Goal: Information Seeking & Learning: Learn about a topic

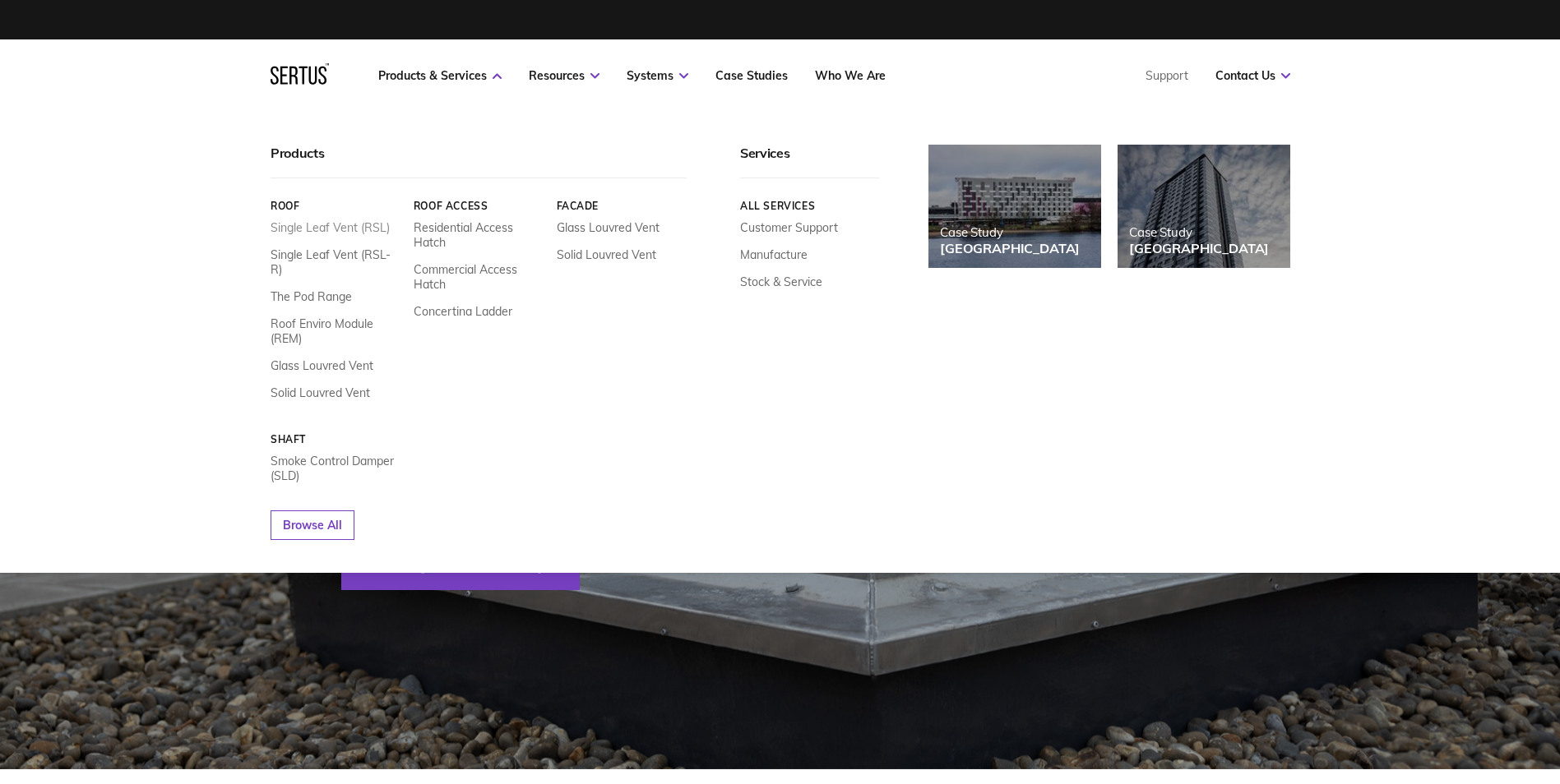
click at [322, 225] on link "Single Leaf Vent (RSL)" at bounding box center [330, 228] width 119 height 15
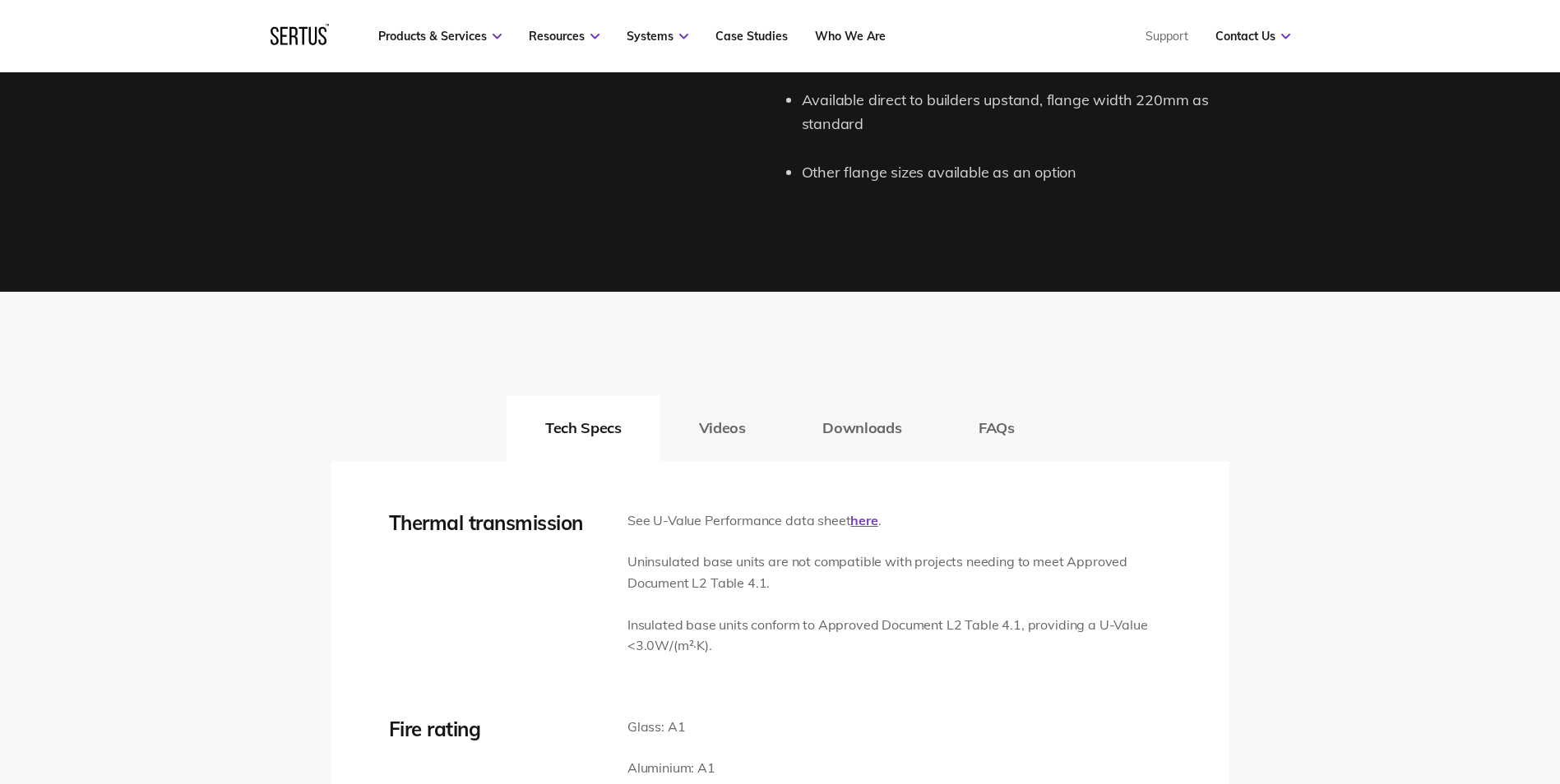
scroll to position [2302, 0]
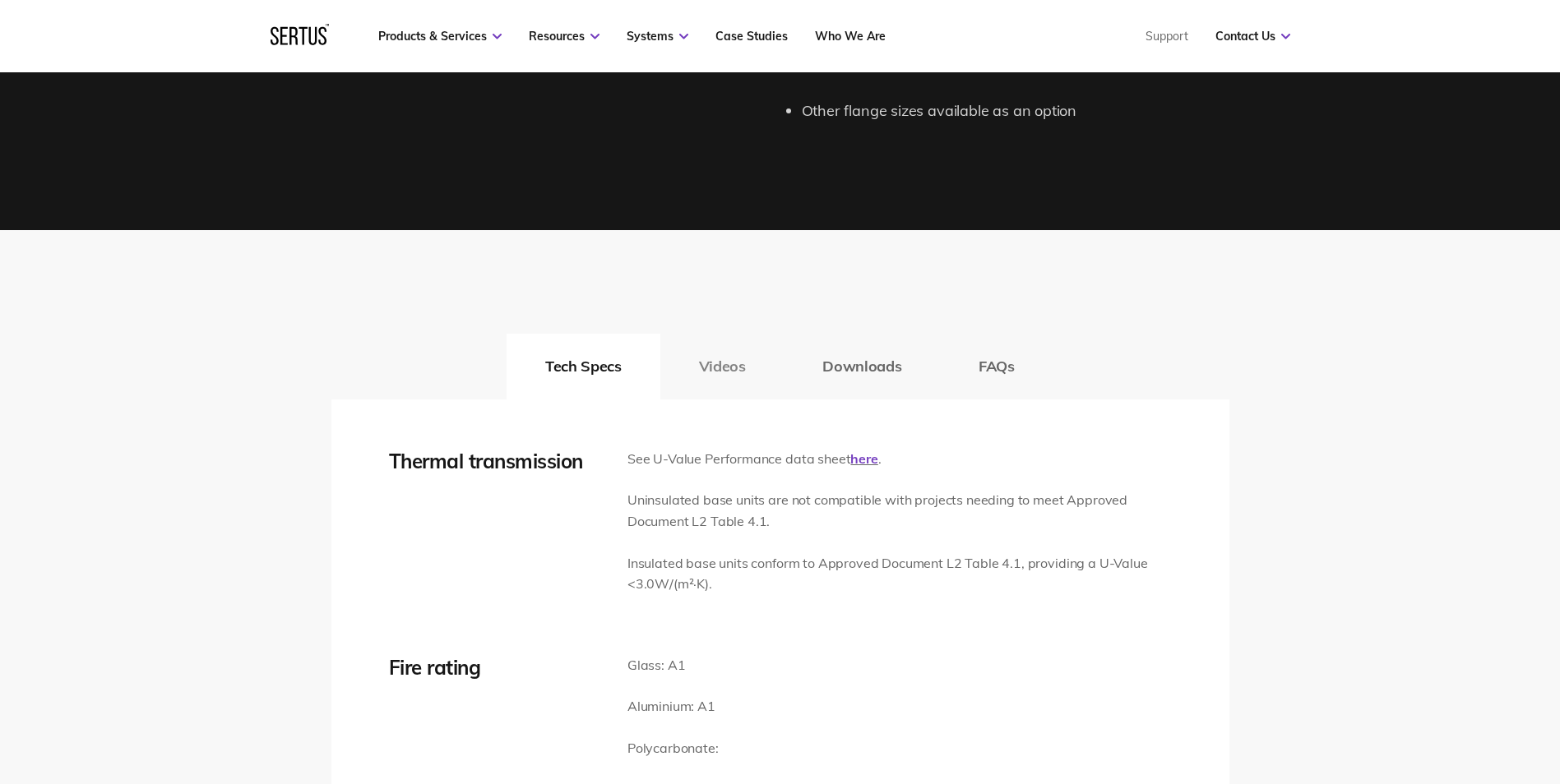
click at [724, 365] on button "Videos" at bounding box center [722, 366] width 124 height 66
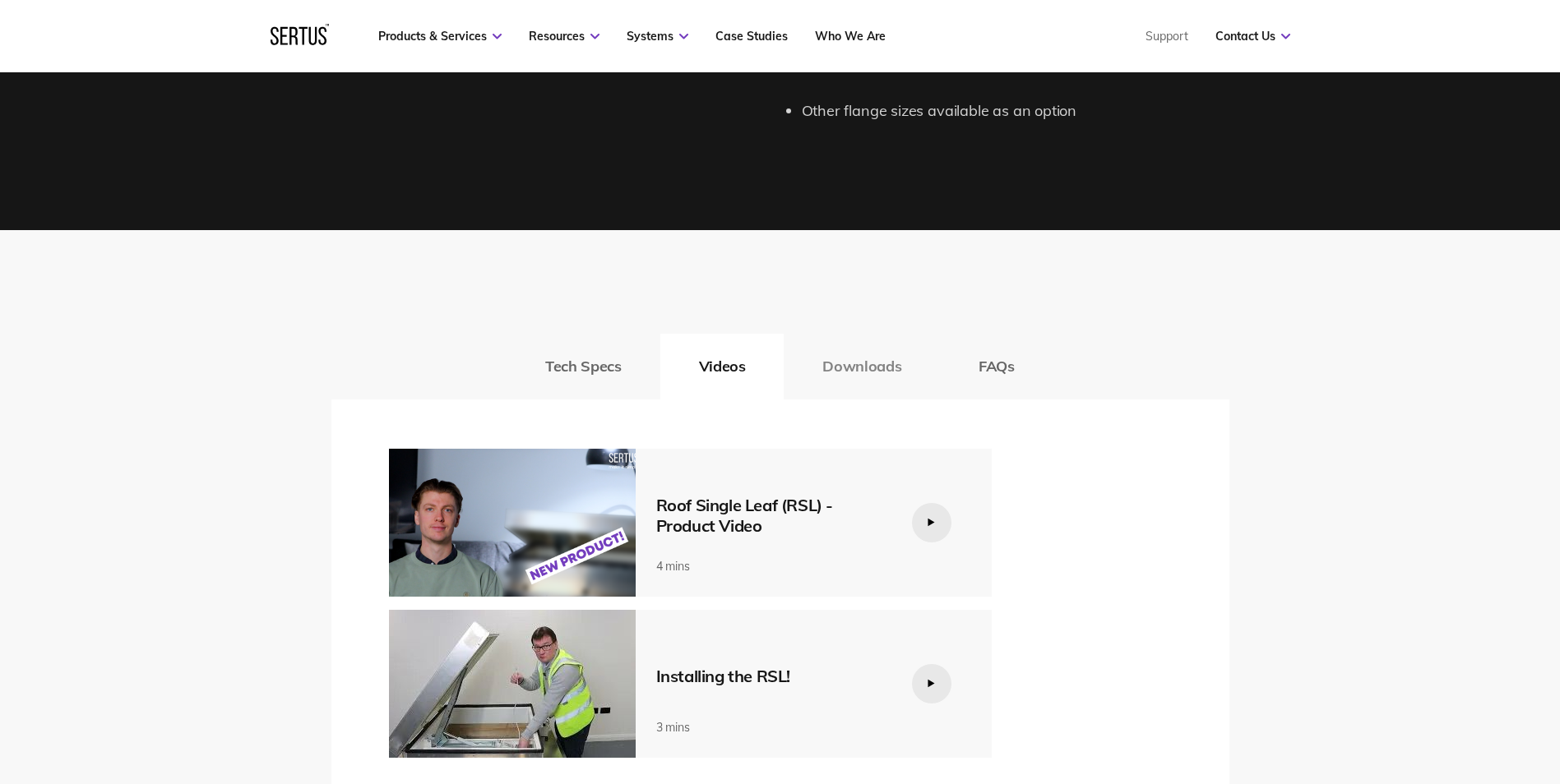
click at [819, 370] on button "Downloads" at bounding box center [861, 366] width 156 height 66
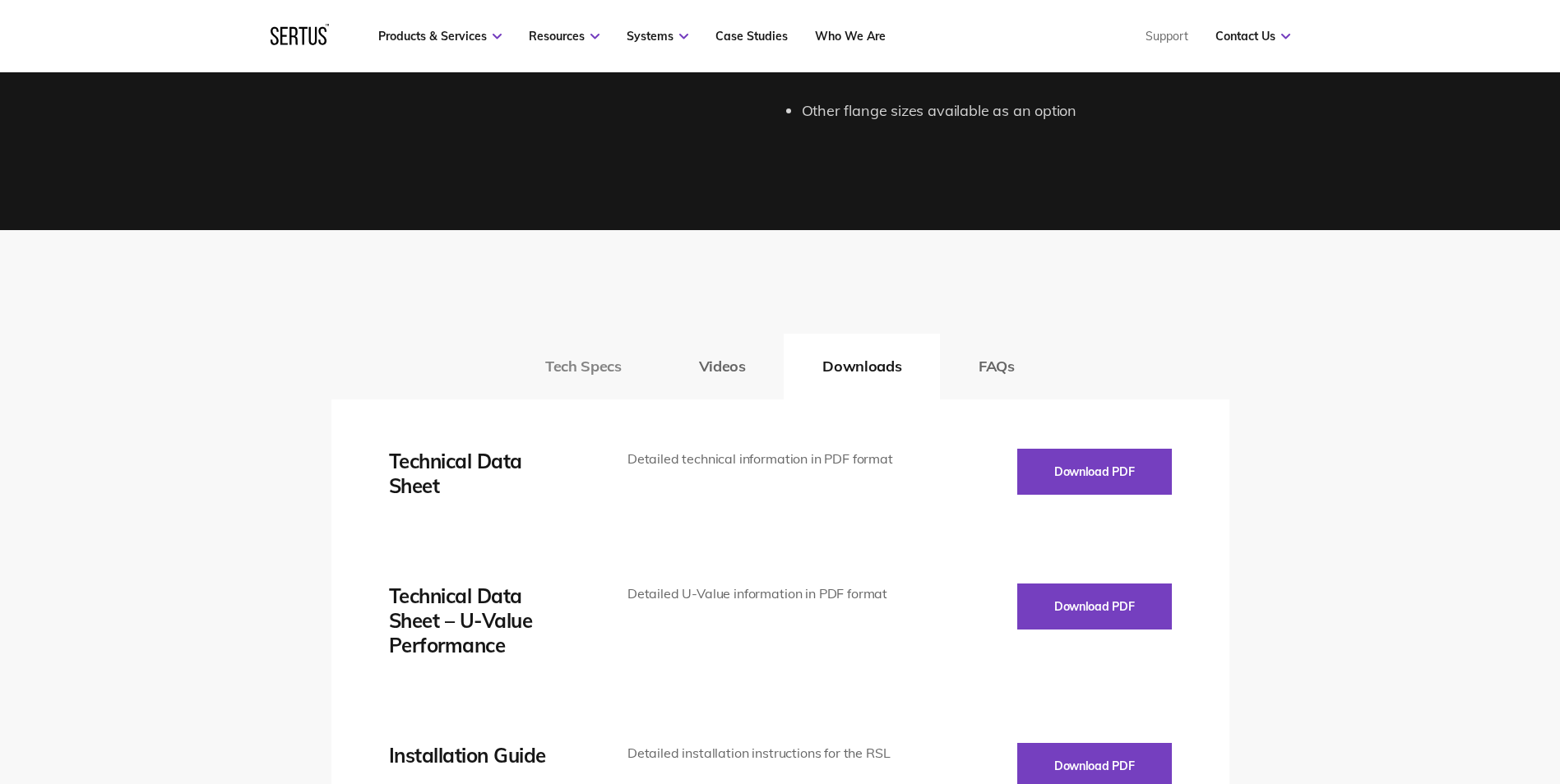
click at [637, 369] on button "Tech Specs" at bounding box center [583, 366] width 153 height 66
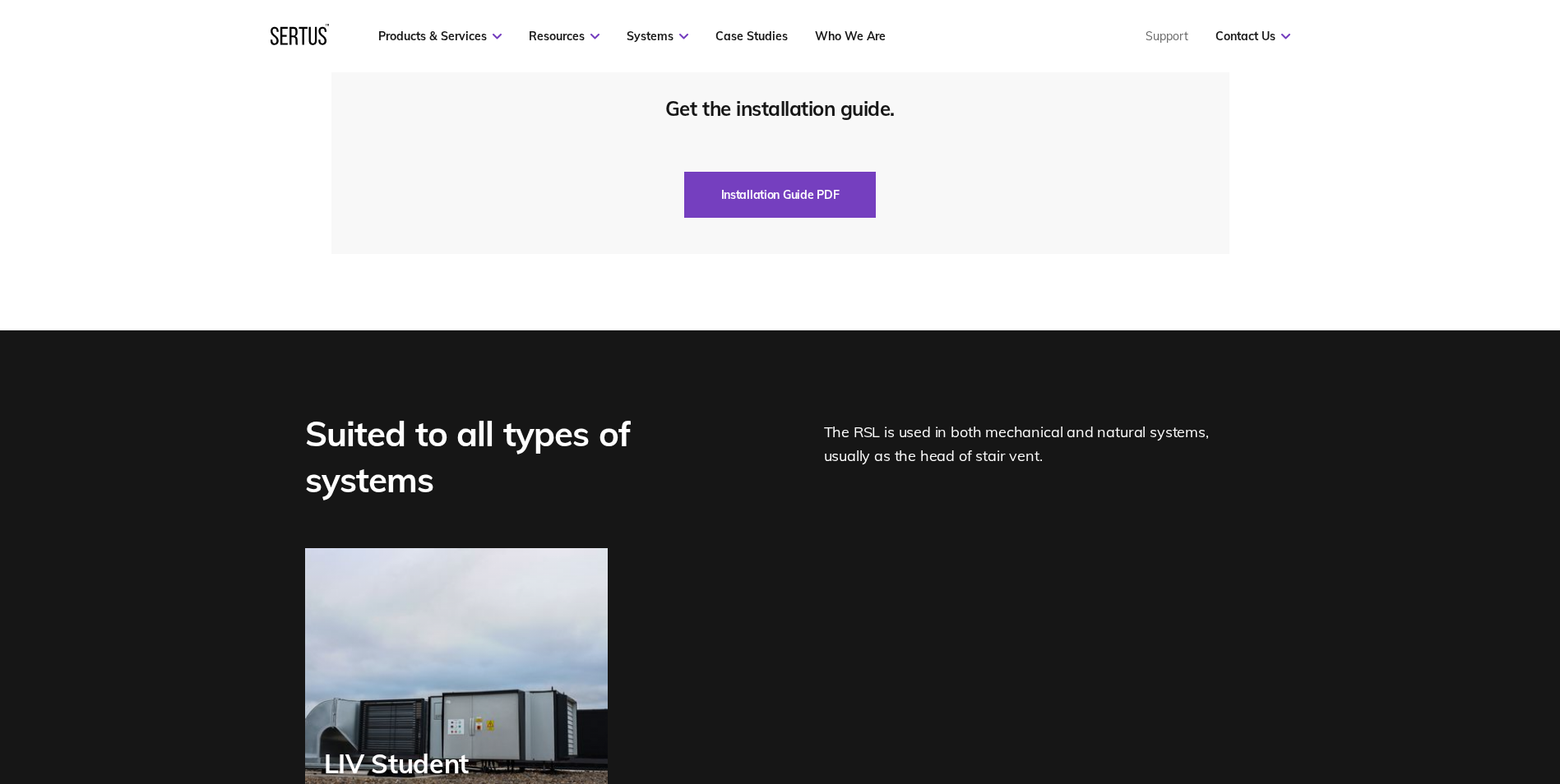
scroll to position [4110, 0]
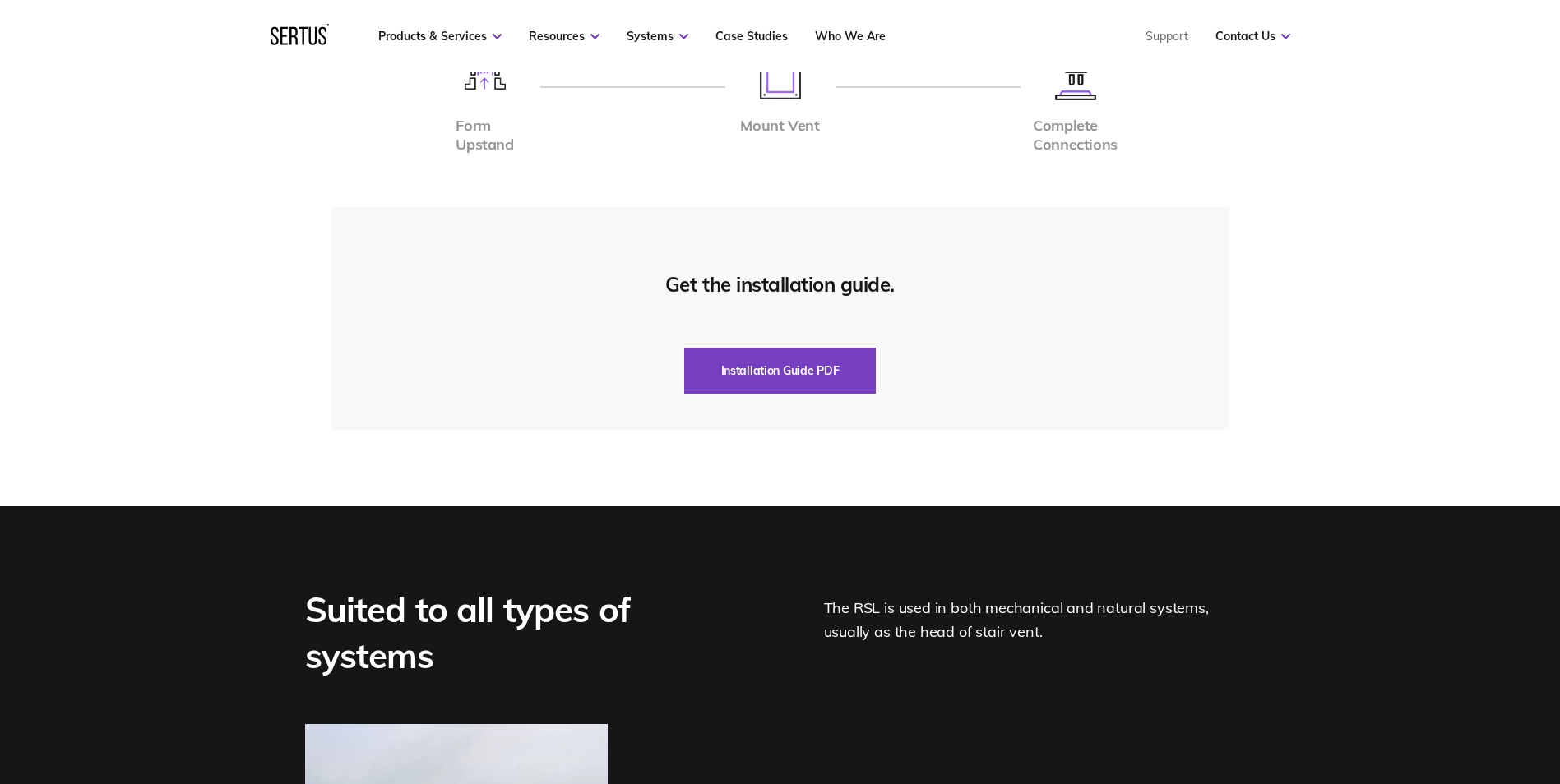
click at [850, 24] on nav "Products & Services Resources Systems Case Studies Who We Are Support Contact U…" at bounding box center [780, 36] width 1020 height 72
click at [856, 42] on link "Who We Are" at bounding box center [850, 36] width 71 height 15
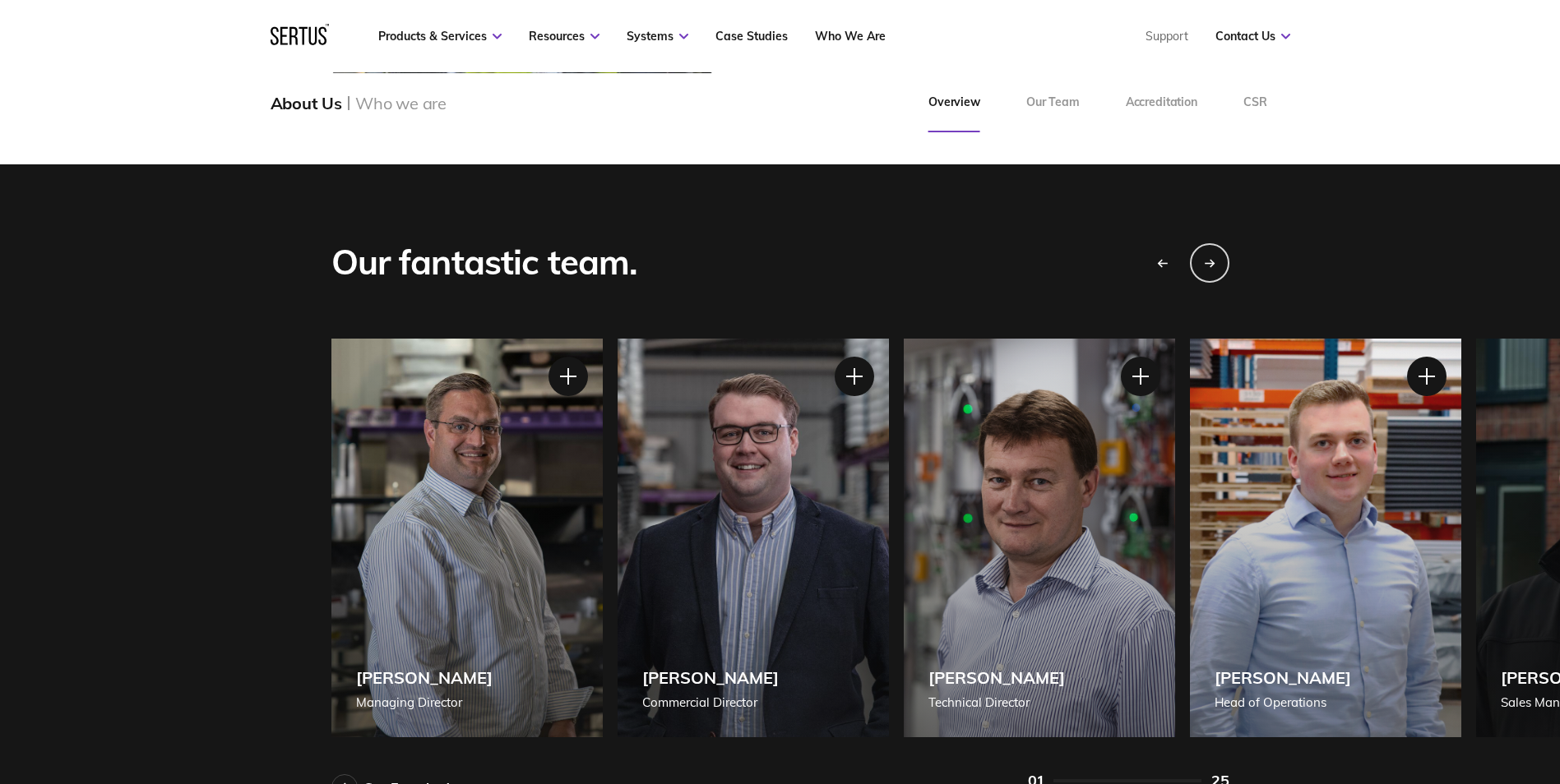
scroll to position [1397, 0]
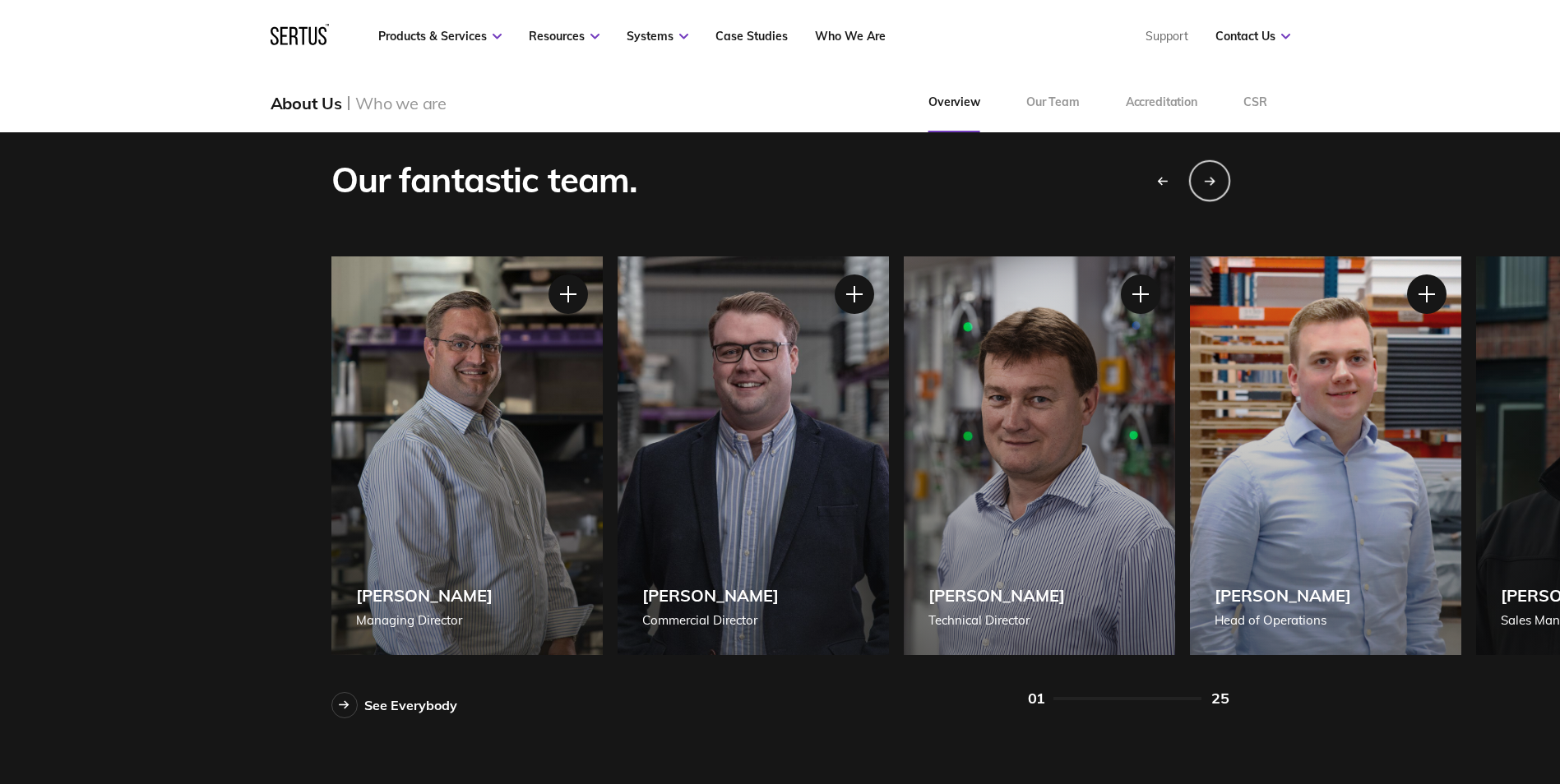
click at [1216, 187] on div "Next slide" at bounding box center [1208, 179] width 41 height 41
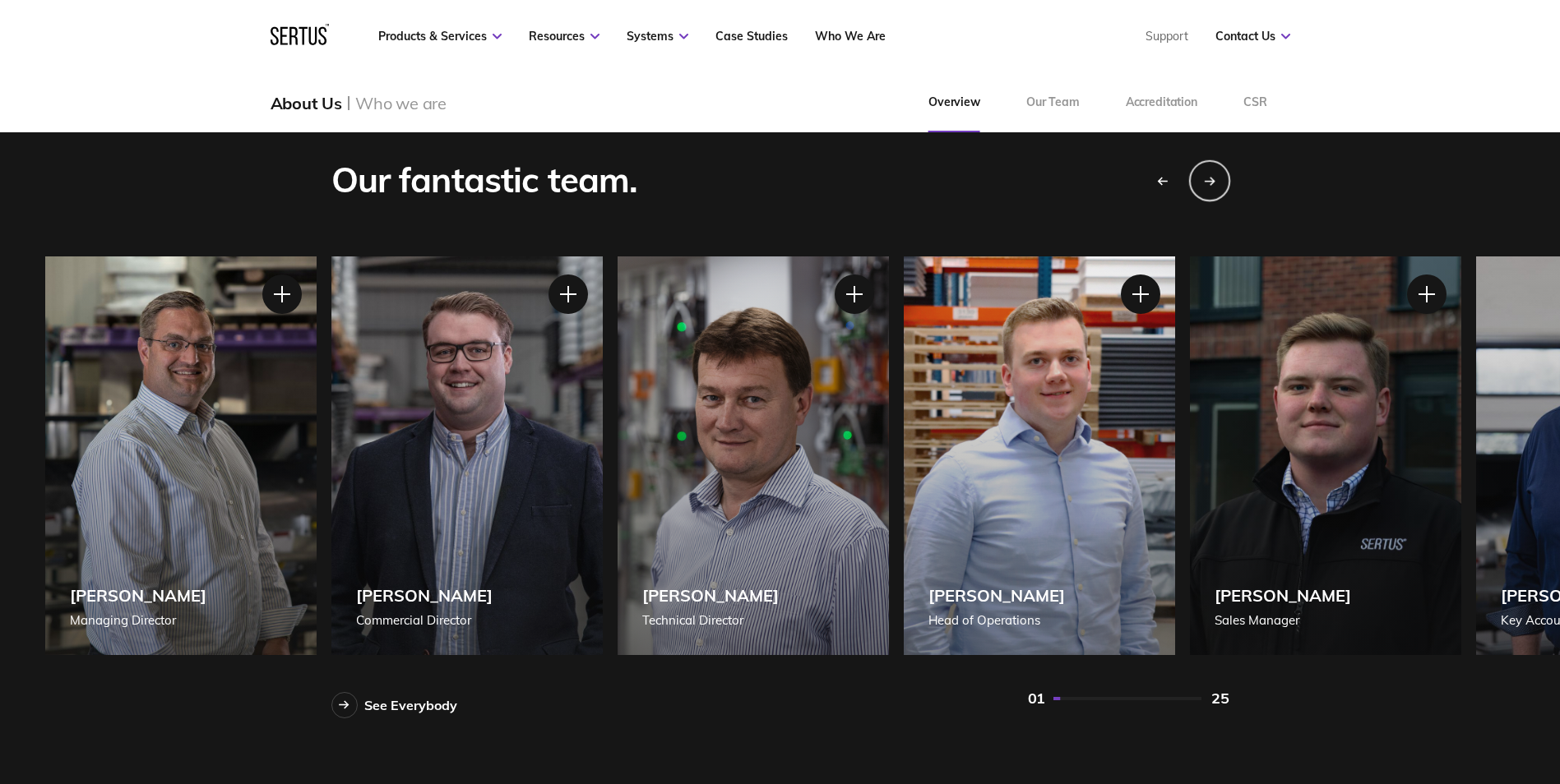
click at [1216, 187] on div "Next slide" at bounding box center [1208, 179] width 41 height 41
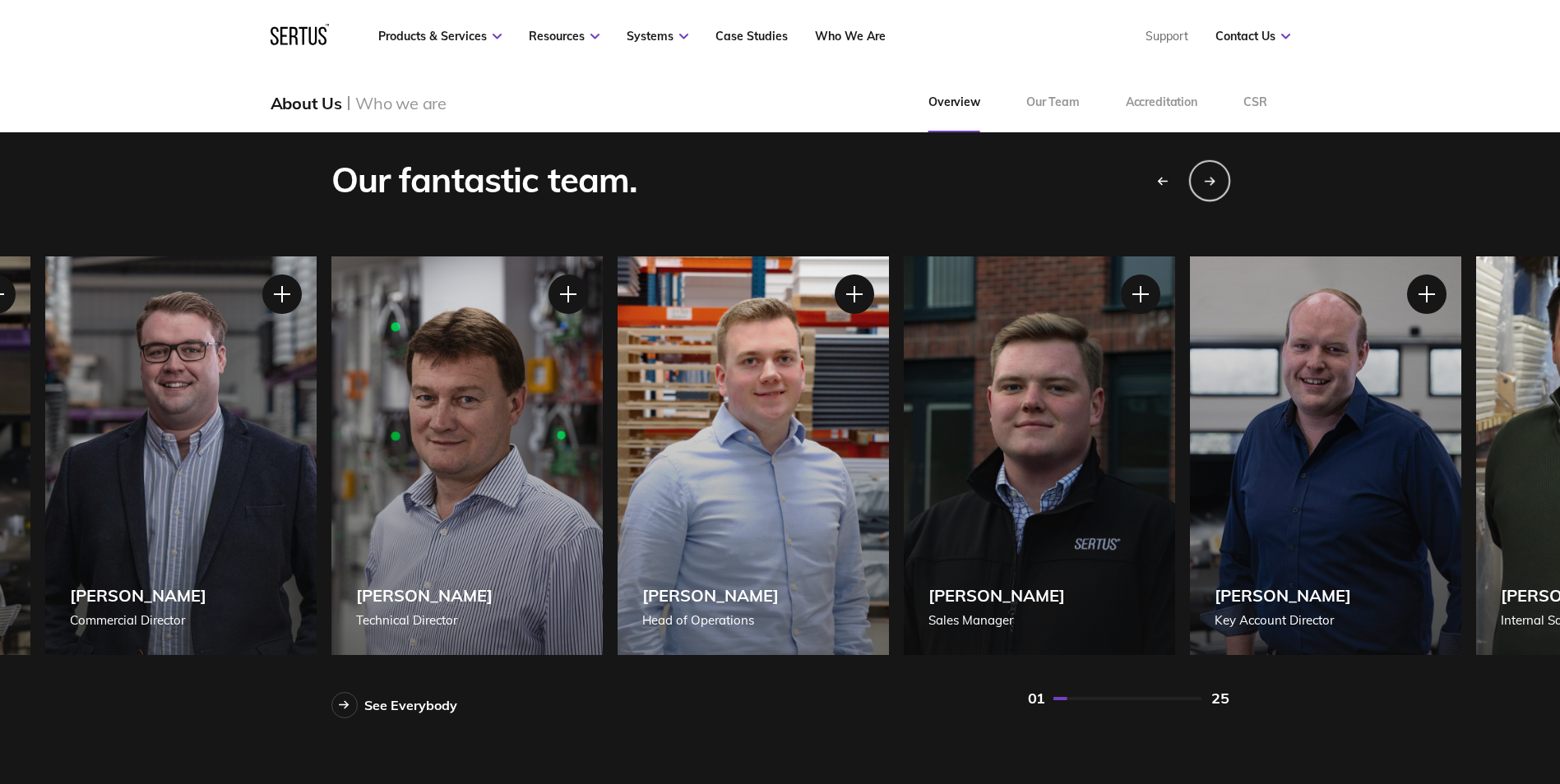
click at [1216, 187] on div "Next slide" at bounding box center [1208, 179] width 41 height 41
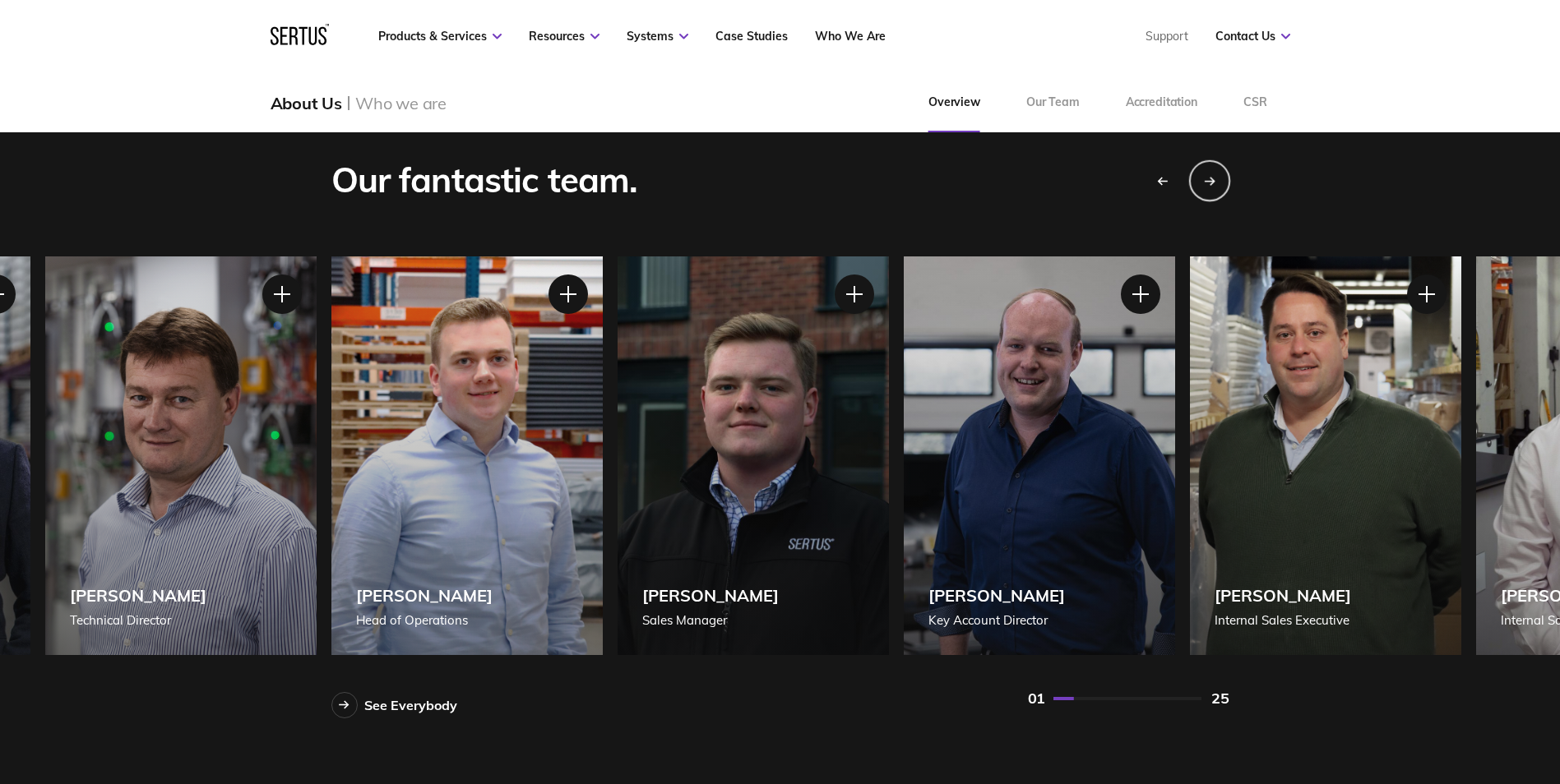
click at [1216, 187] on div "Next slide" at bounding box center [1208, 179] width 41 height 41
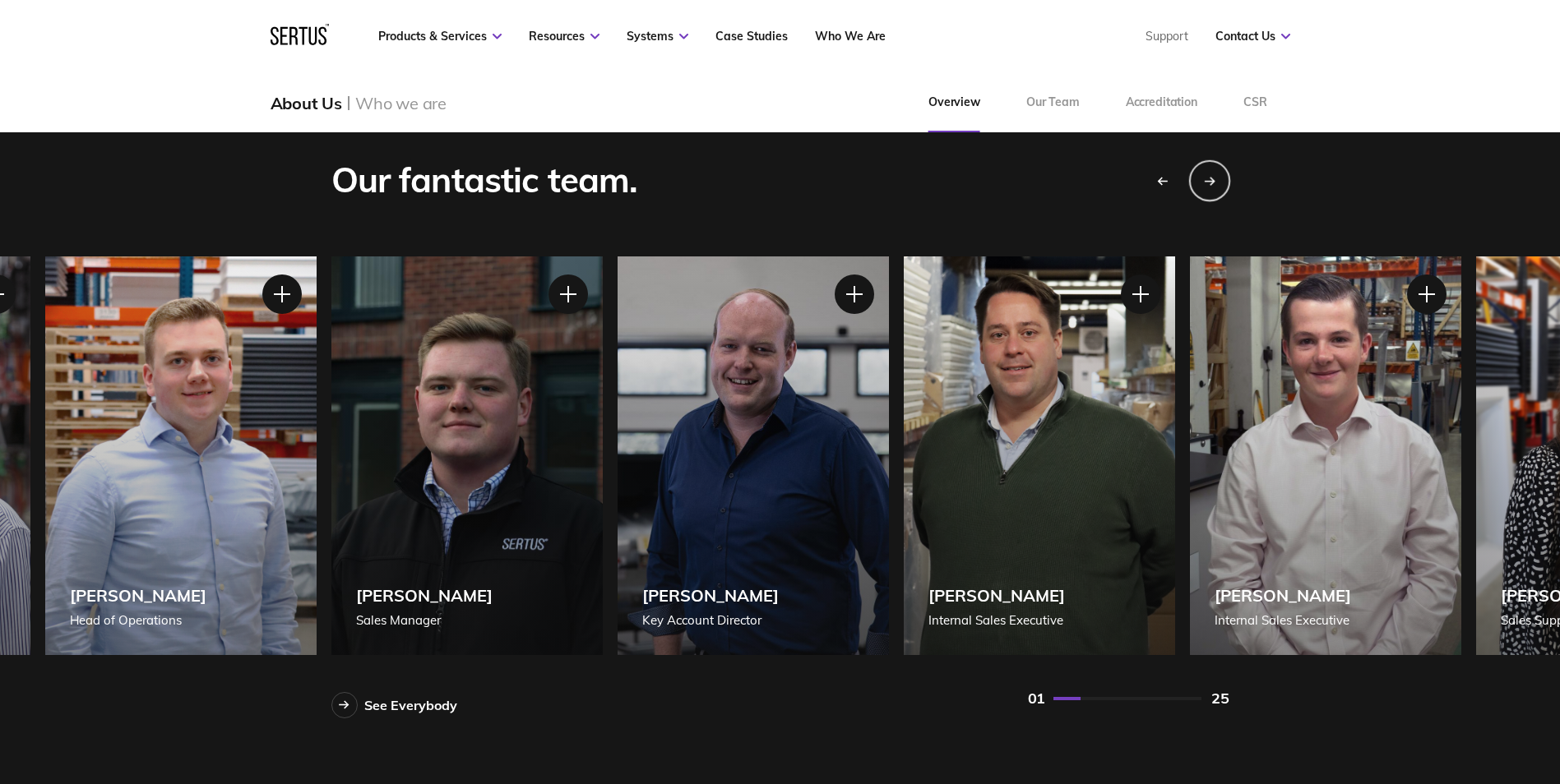
click at [1216, 187] on div "Next slide" at bounding box center [1208, 179] width 41 height 41
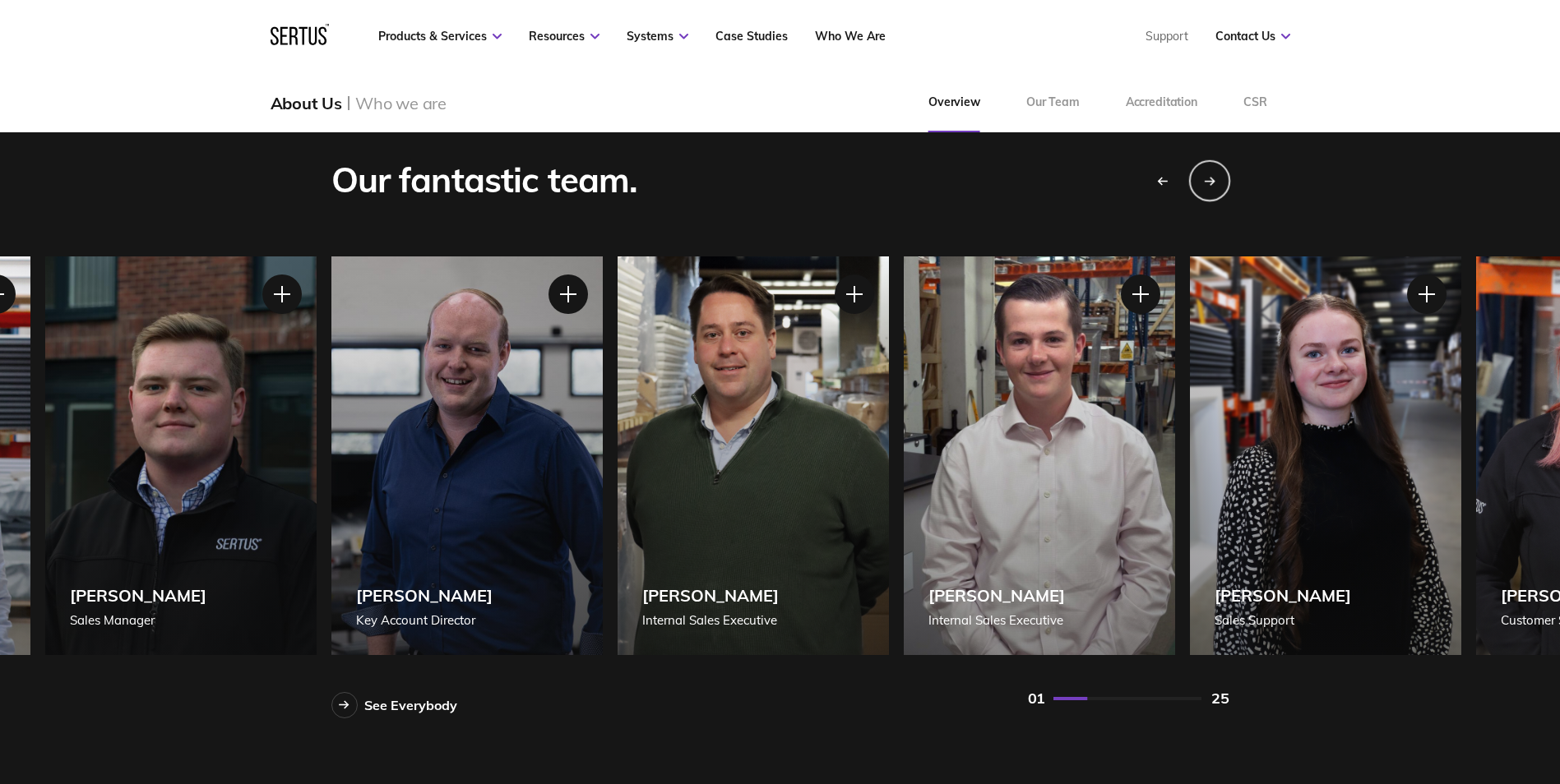
click at [1216, 187] on div "Next slide" at bounding box center [1208, 179] width 41 height 41
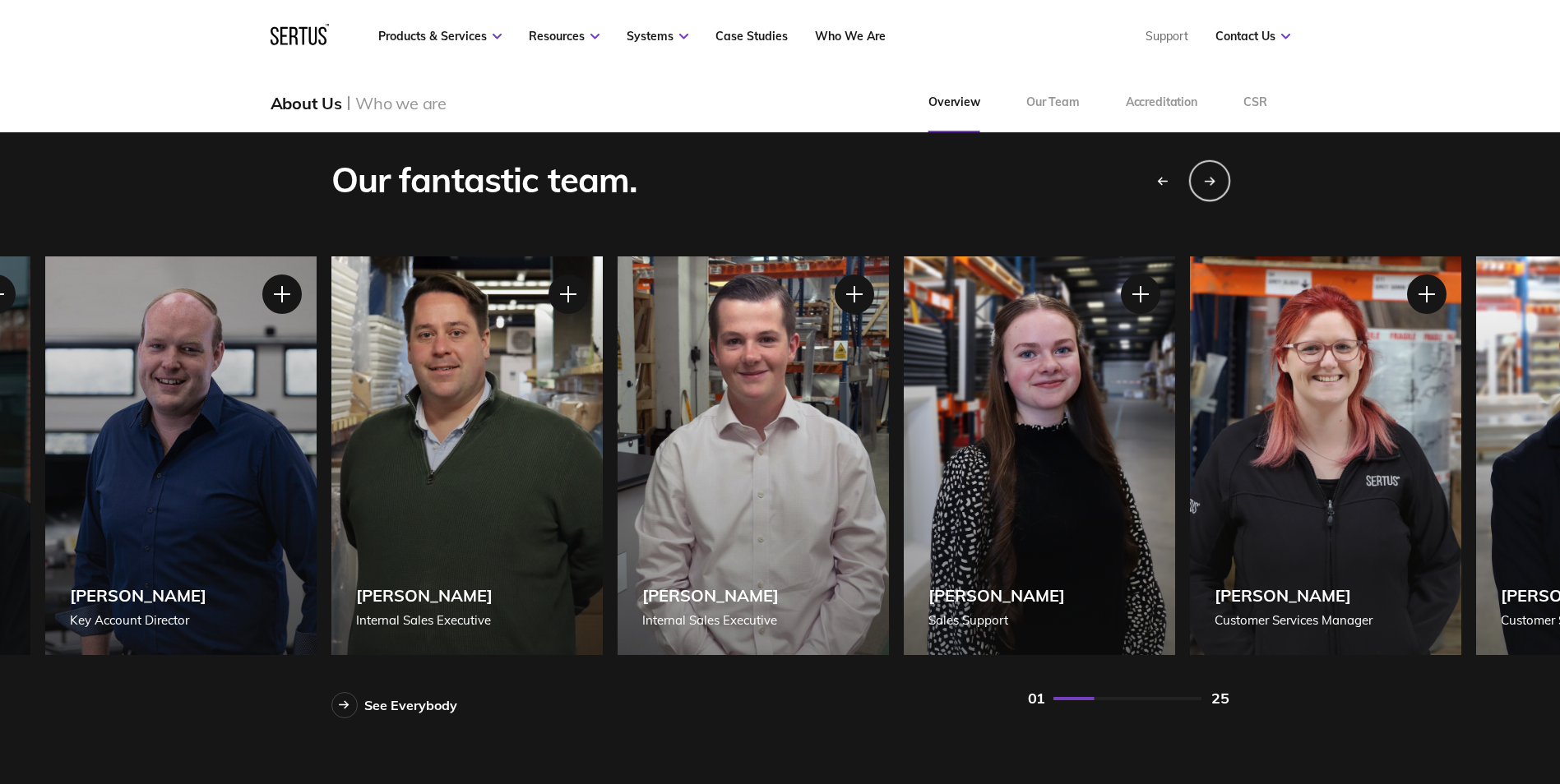
click at [1216, 187] on div "Next slide" at bounding box center [1208, 179] width 41 height 41
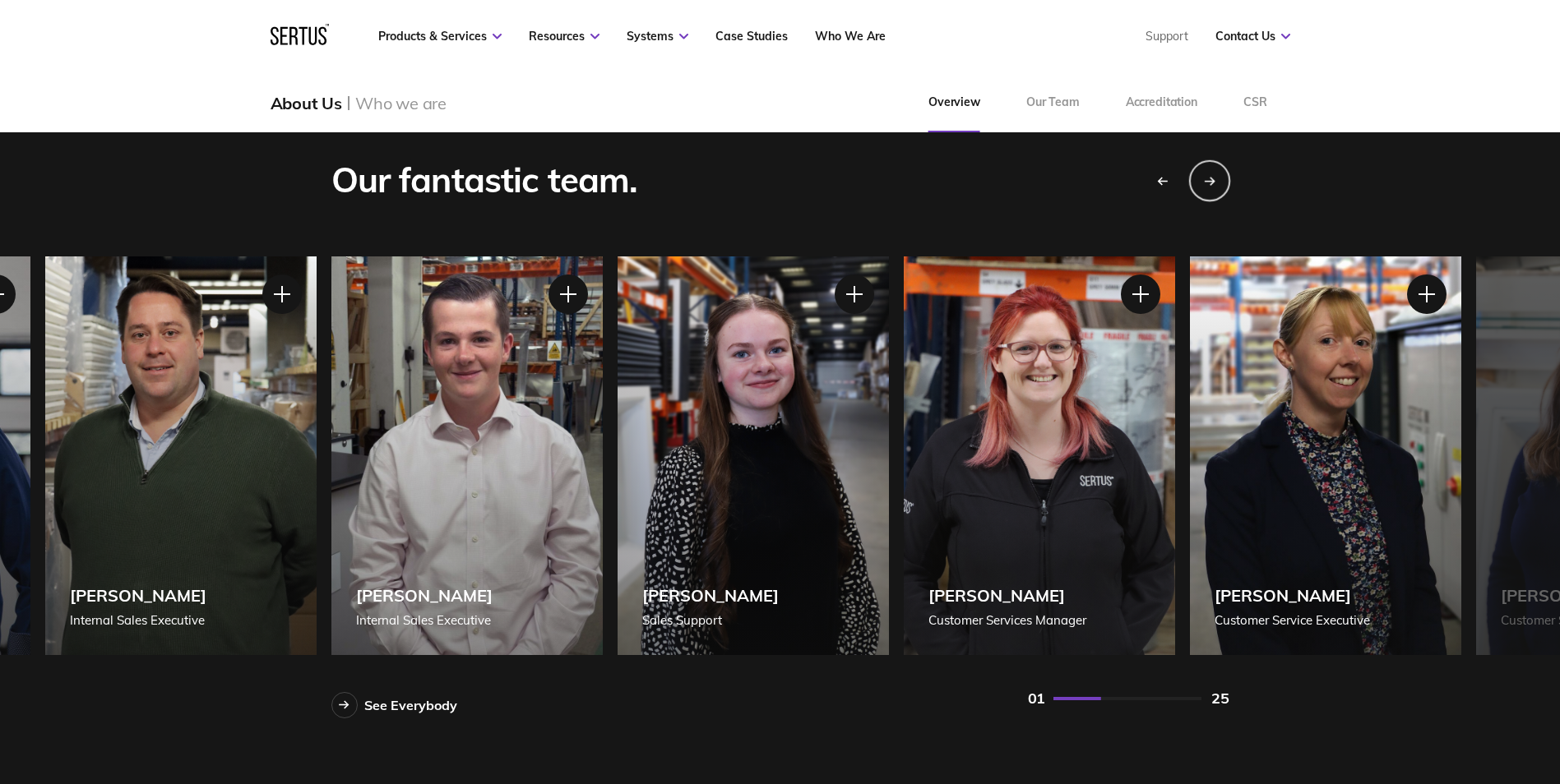
click at [1216, 187] on div "Next slide" at bounding box center [1208, 179] width 41 height 41
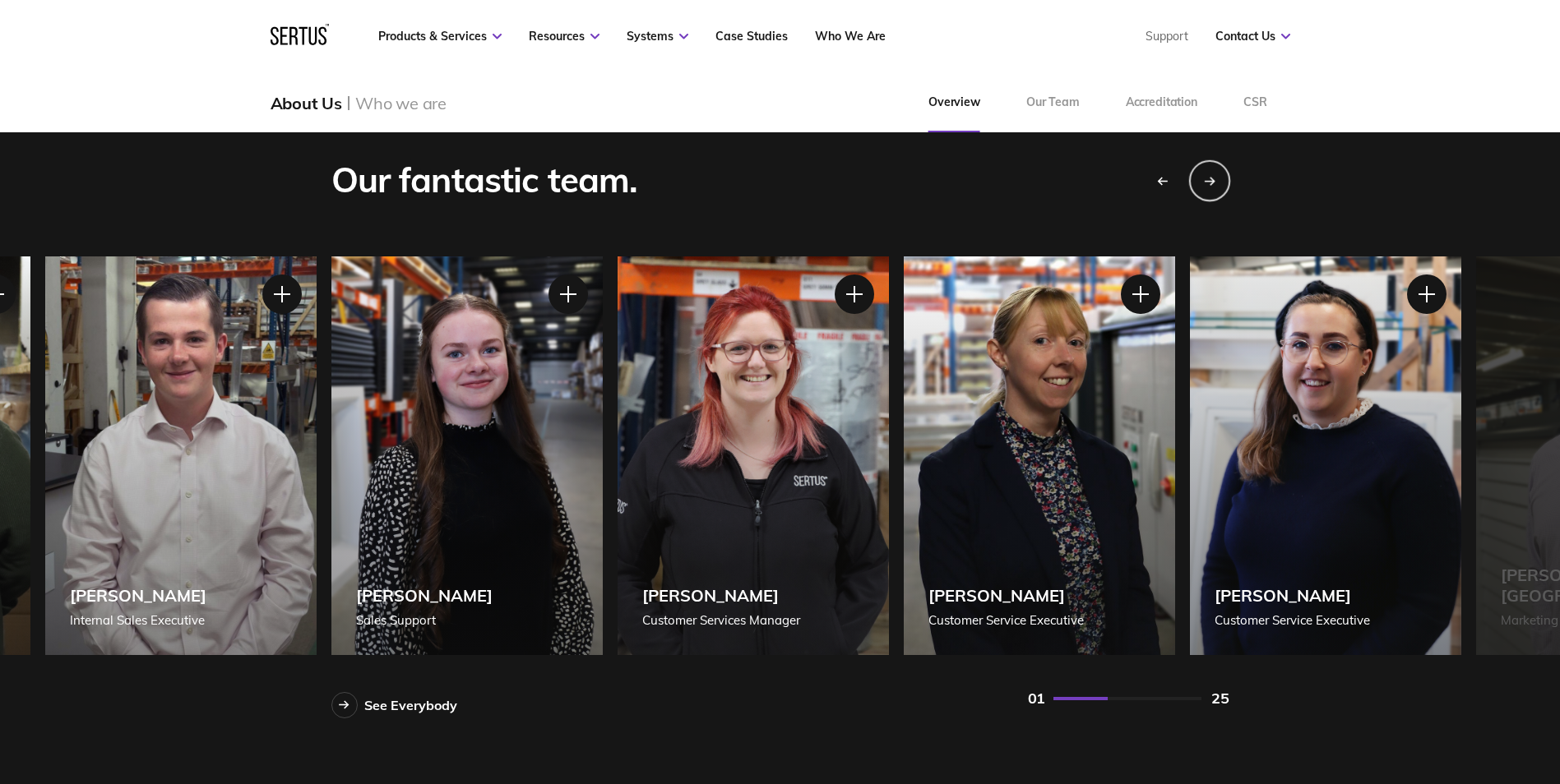
click at [1216, 187] on div "Next slide" at bounding box center [1208, 179] width 41 height 41
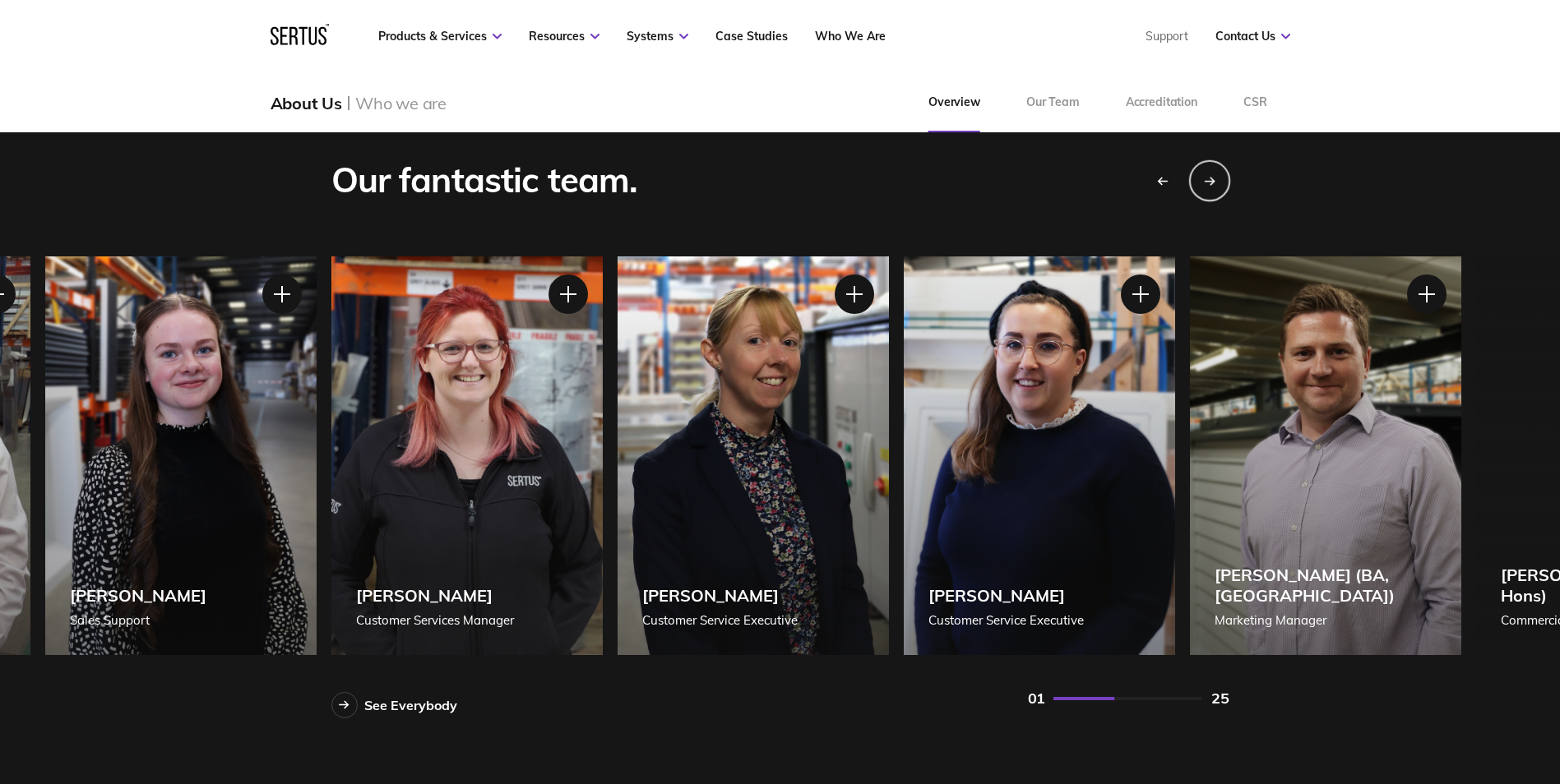
click at [1216, 187] on div "Next slide" at bounding box center [1208, 179] width 41 height 41
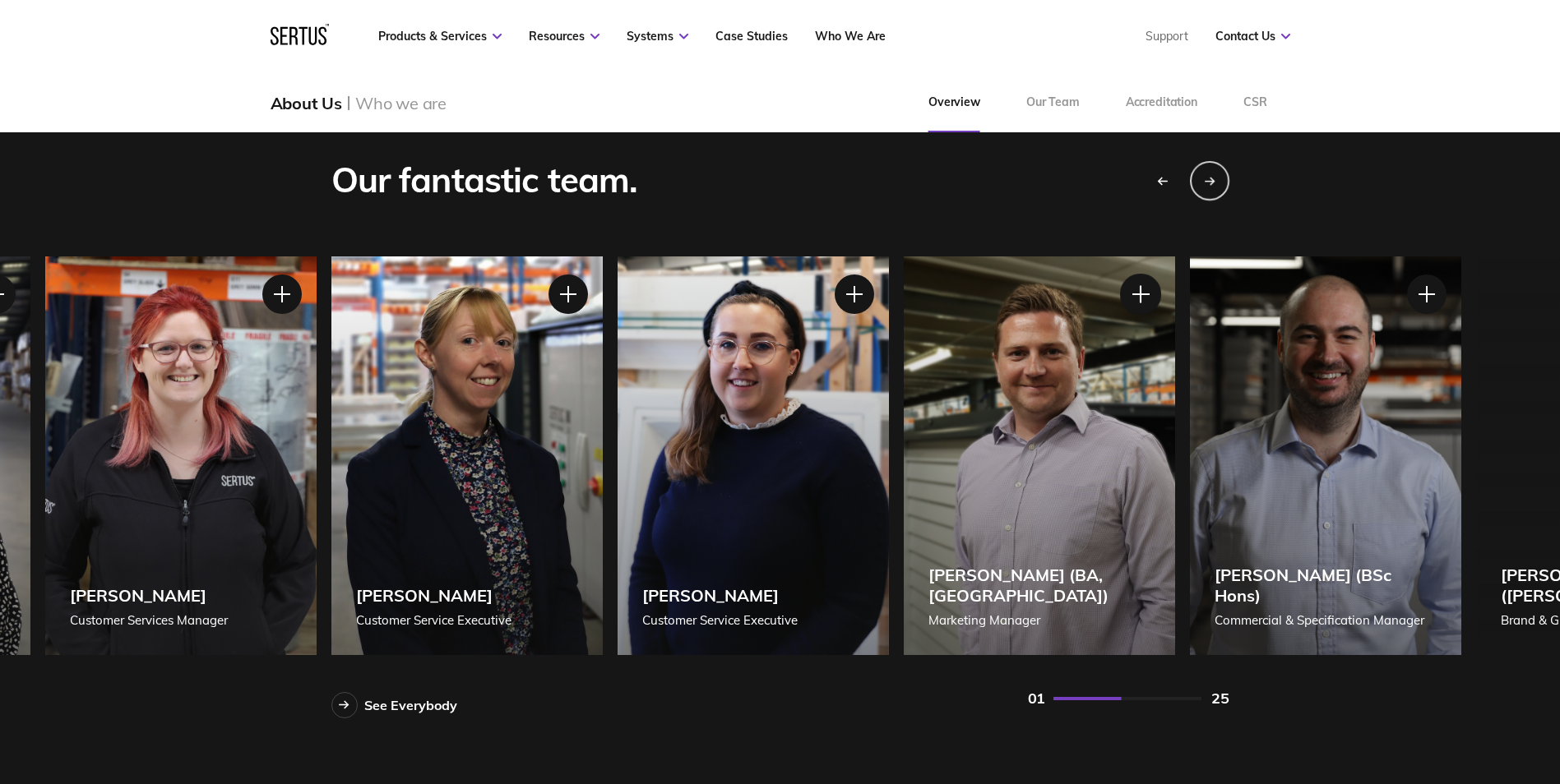
click at [1145, 294] on div at bounding box center [1140, 293] width 41 height 41
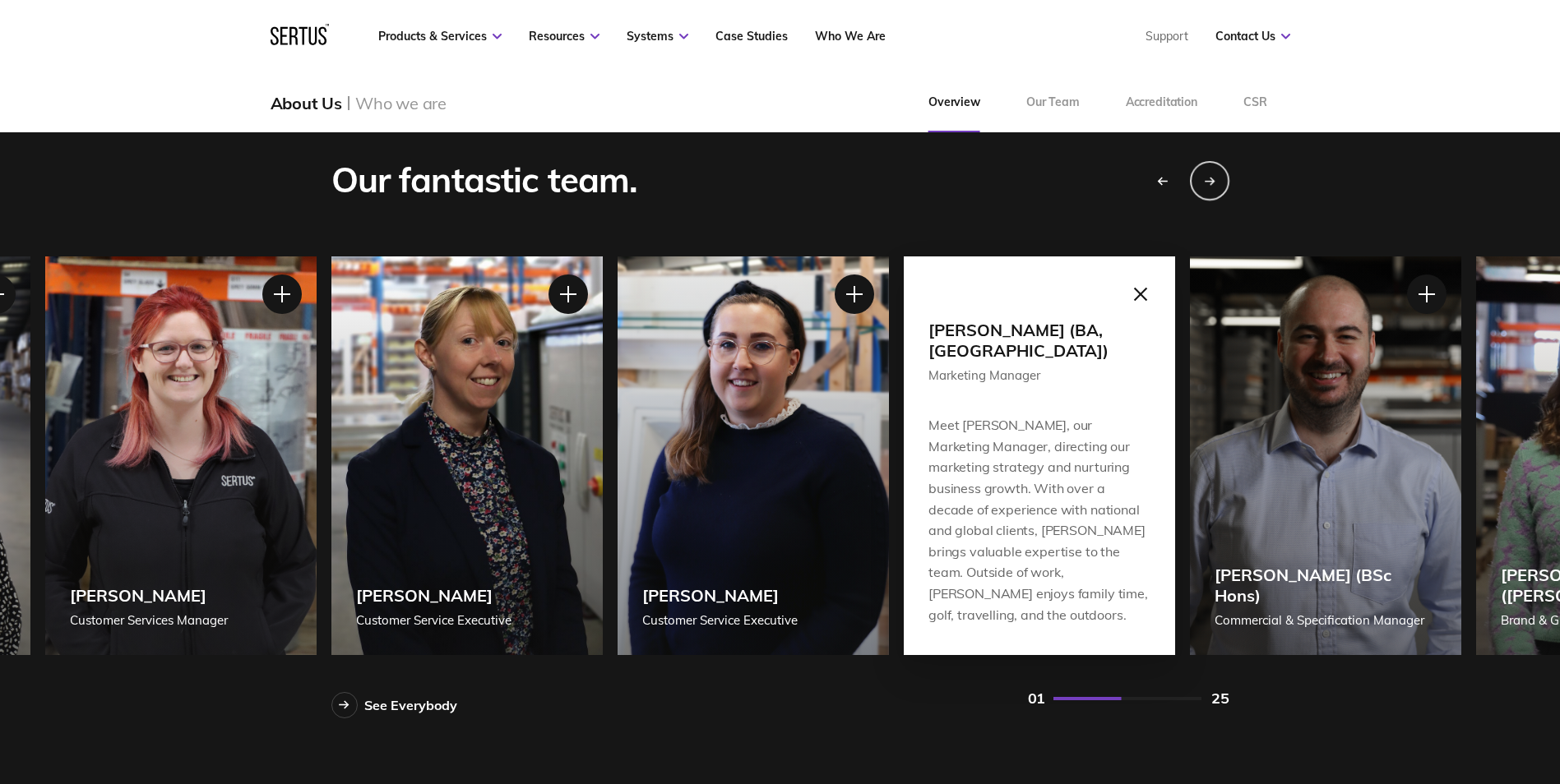
click at [1138, 299] on div at bounding box center [1140, 293] width 41 height 41
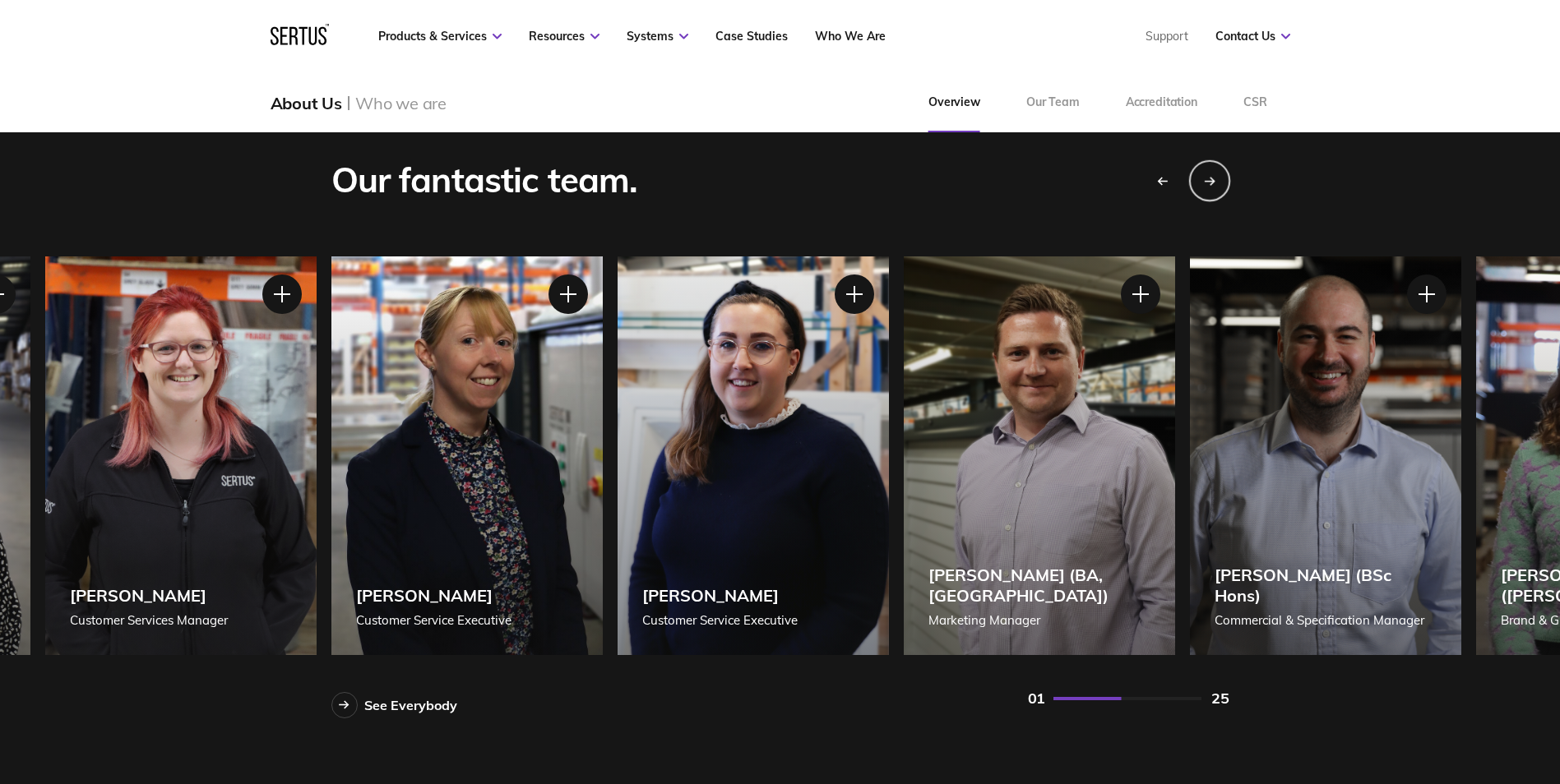
click at [1199, 183] on div "Next slide" at bounding box center [1208, 179] width 41 height 41
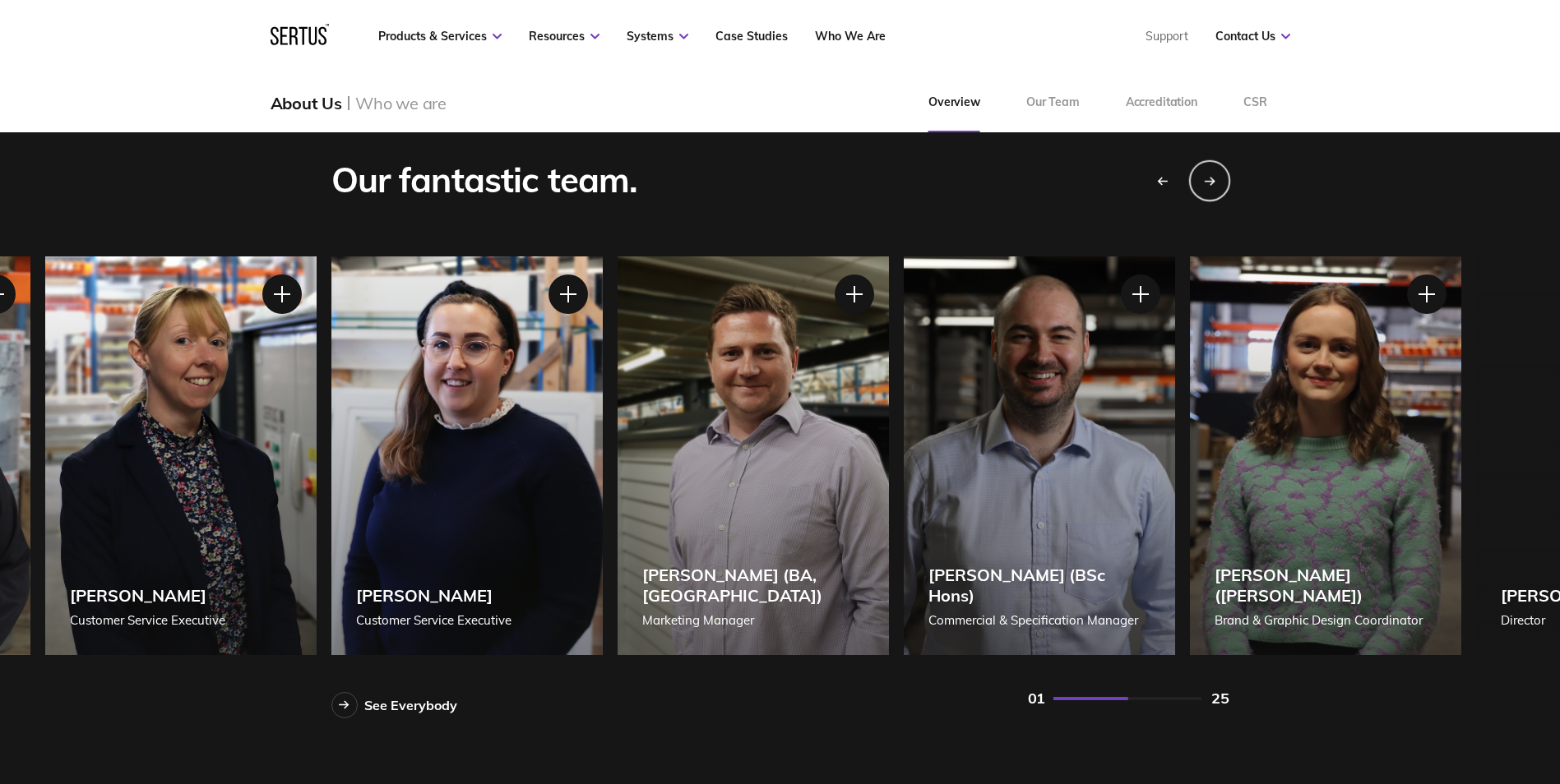
click at [1199, 183] on div "Next slide" at bounding box center [1208, 179] width 41 height 41
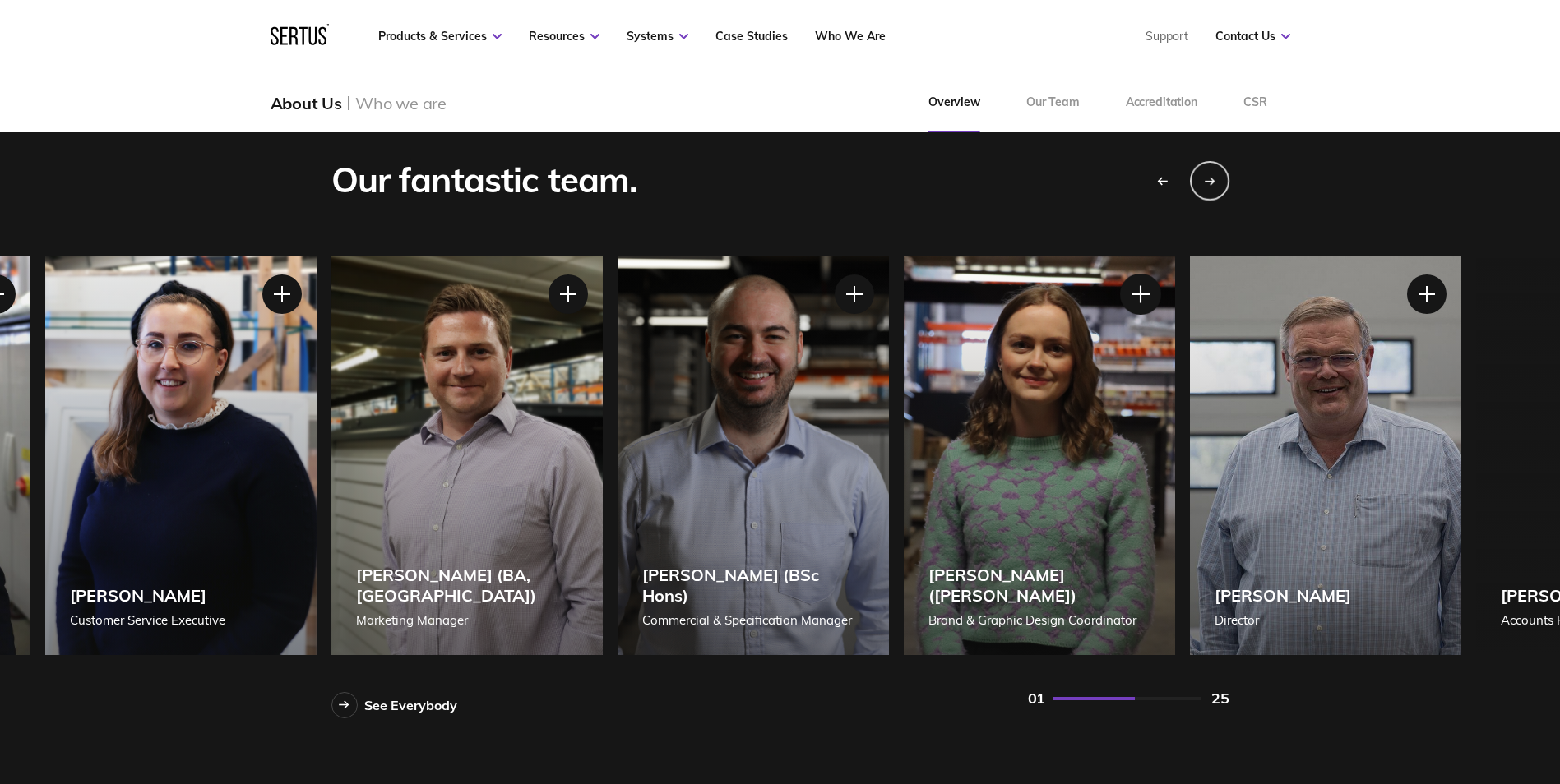
click at [1128, 303] on div at bounding box center [1140, 293] width 41 height 41
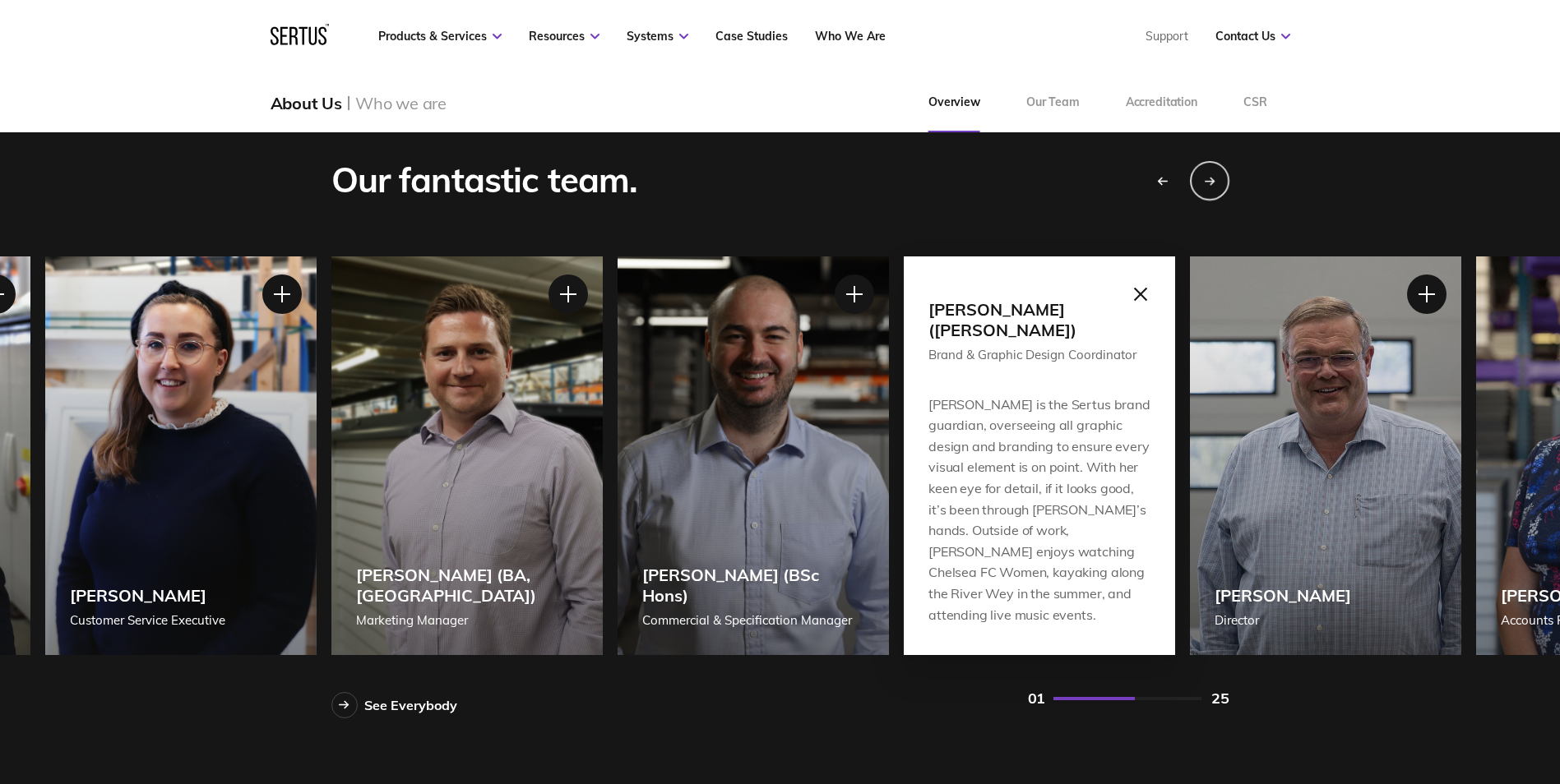
click at [1135, 293] on div at bounding box center [1140, 293] width 41 height 41
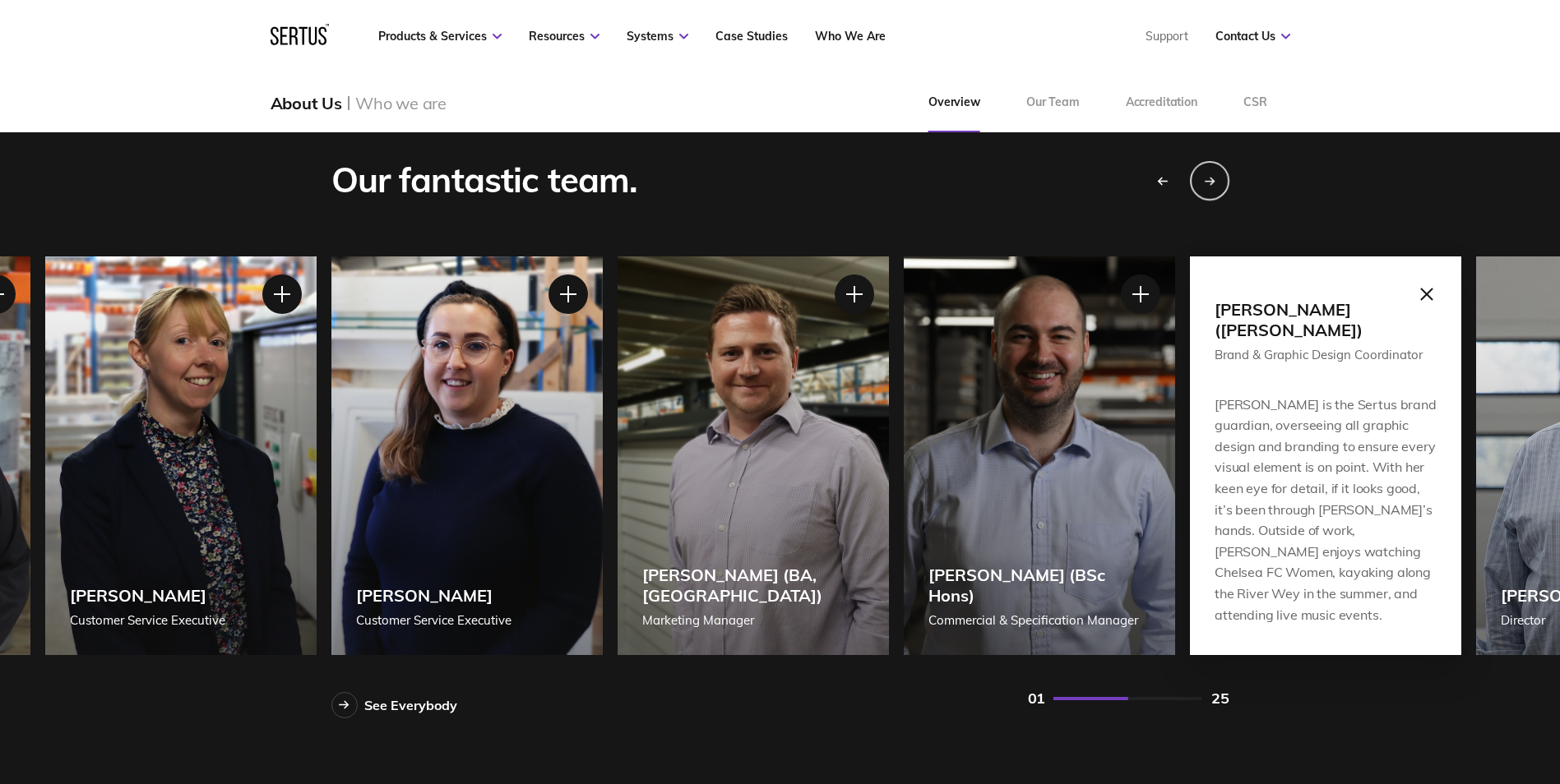
click at [1406, 297] on div "[PERSON_NAME] ([PERSON_NAME]) Brand & Graphic Design Coordinator [PERSON_NAME] …" at bounding box center [1326, 455] width 272 height 399
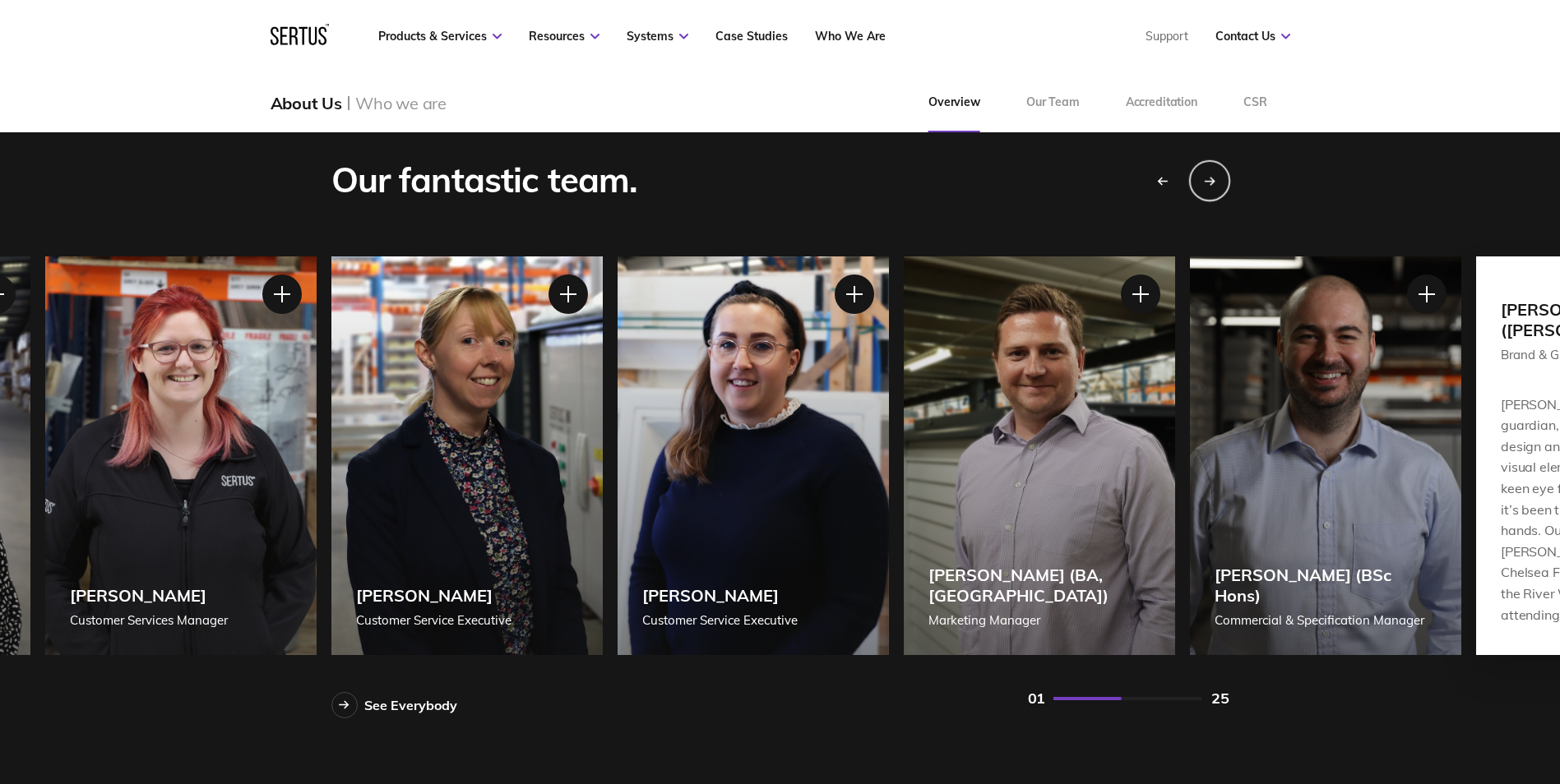
click at [1218, 183] on div "Next slide" at bounding box center [1208, 179] width 41 height 41
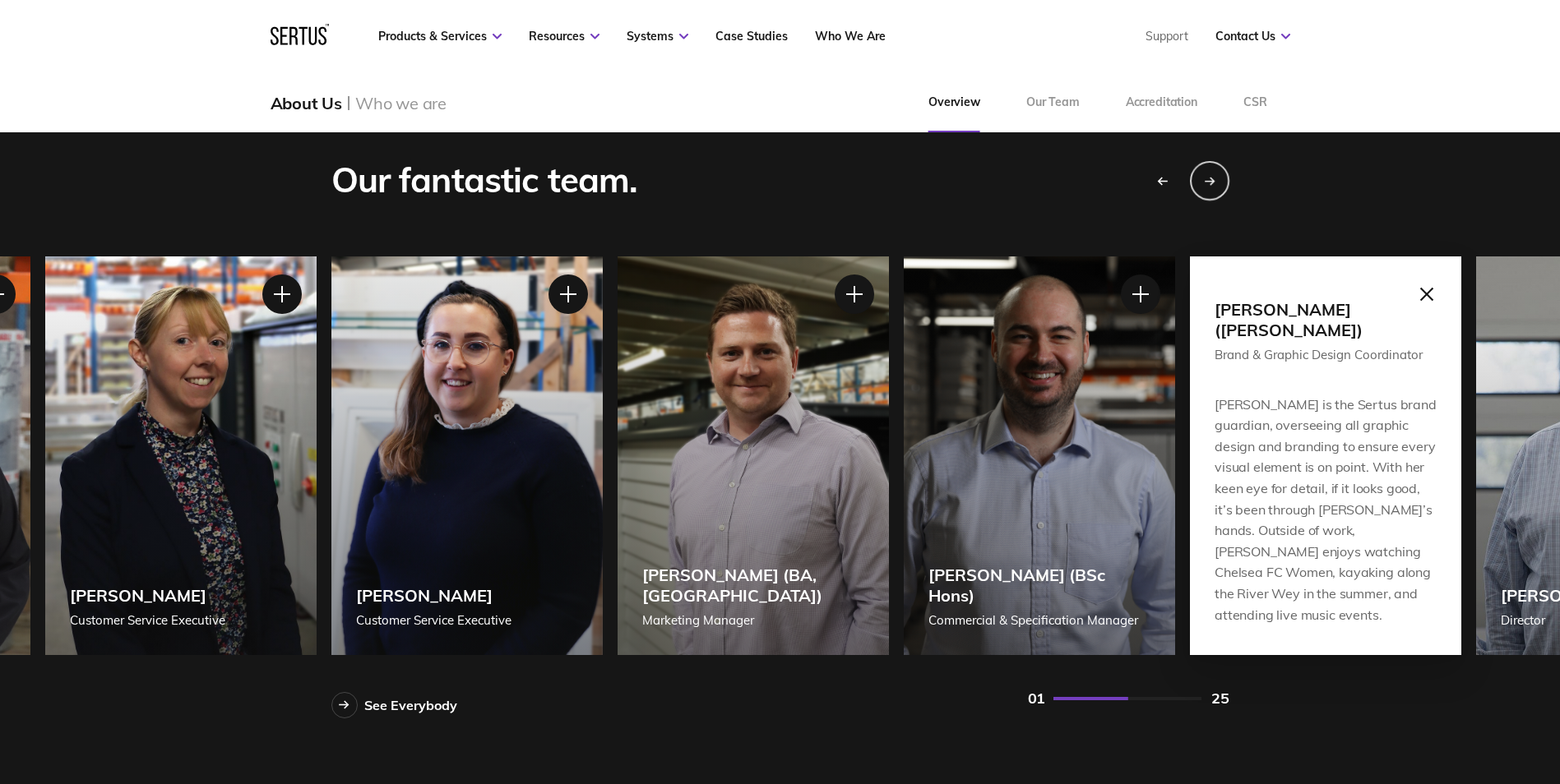
click at [1426, 291] on div at bounding box center [1426, 293] width 41 height 41
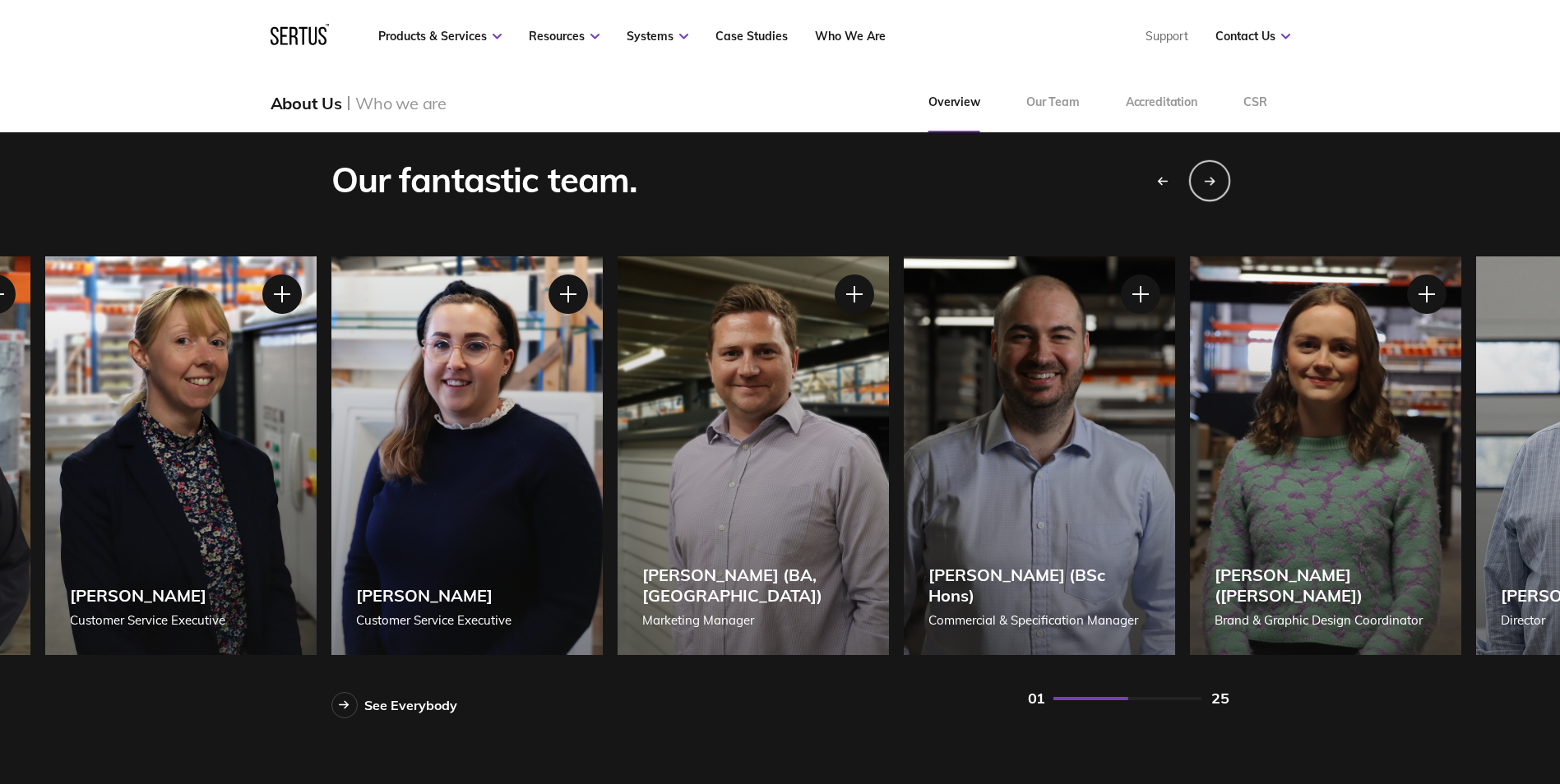
click at [1219, 187] on div "Next slide" at bounding box center [1208, 179] width 41 height 41
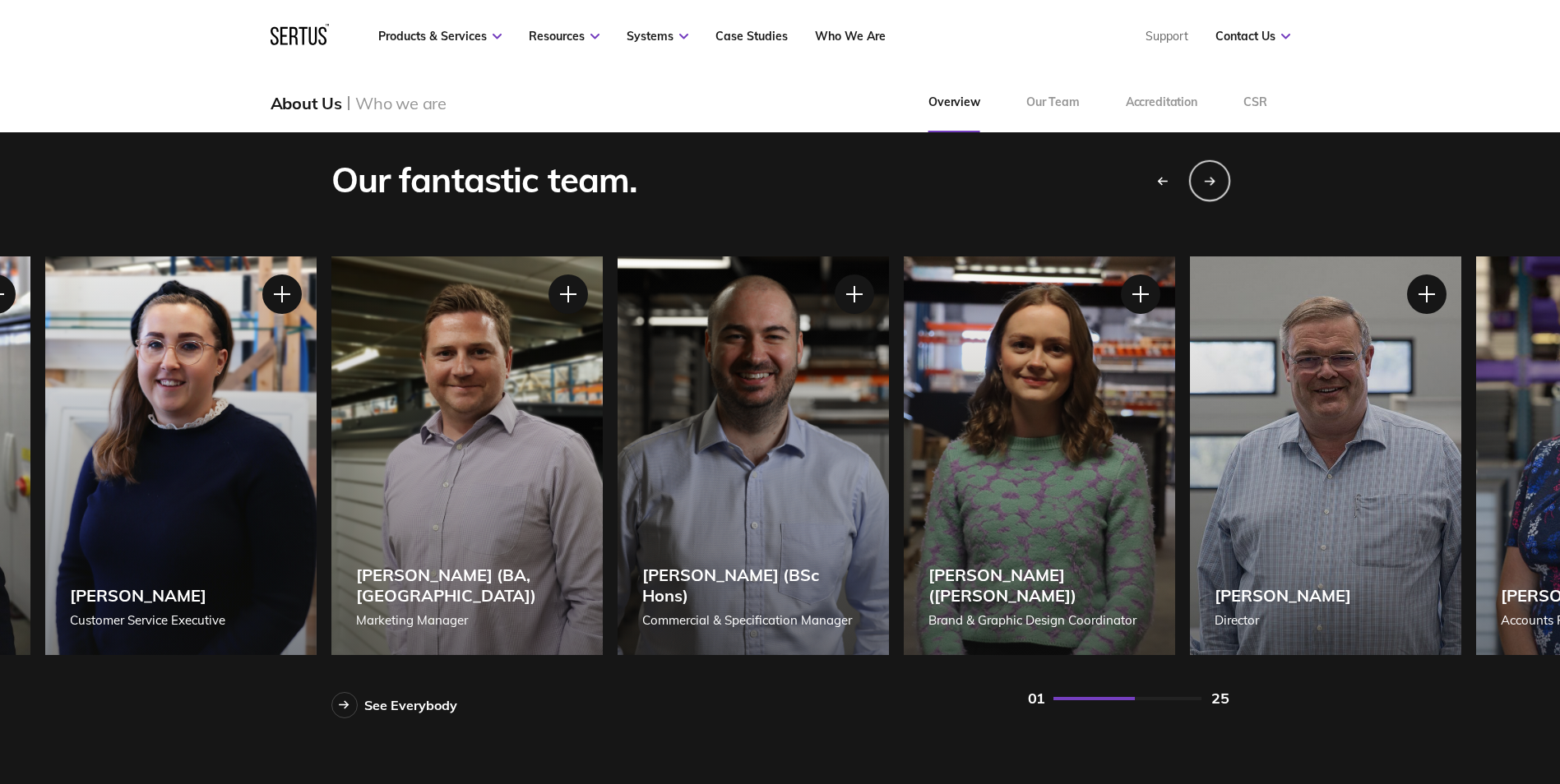
click at [1219, 187] on div "Next slide" at bounding box center [1208, 179] width 41 height 41
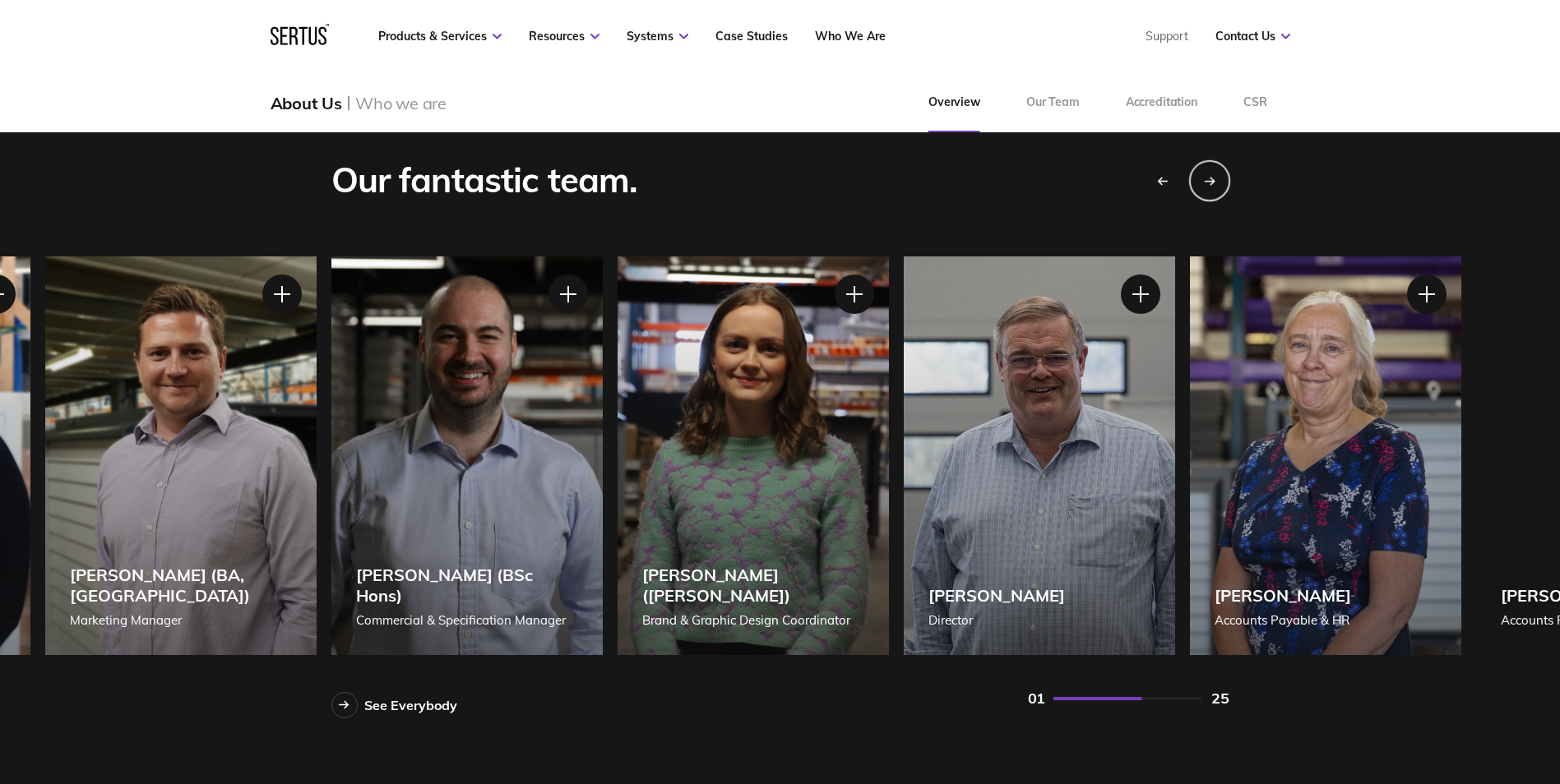
click at [1219, 187] on div "Next slide" at bounding box center [1208, 179] width 41 height 41
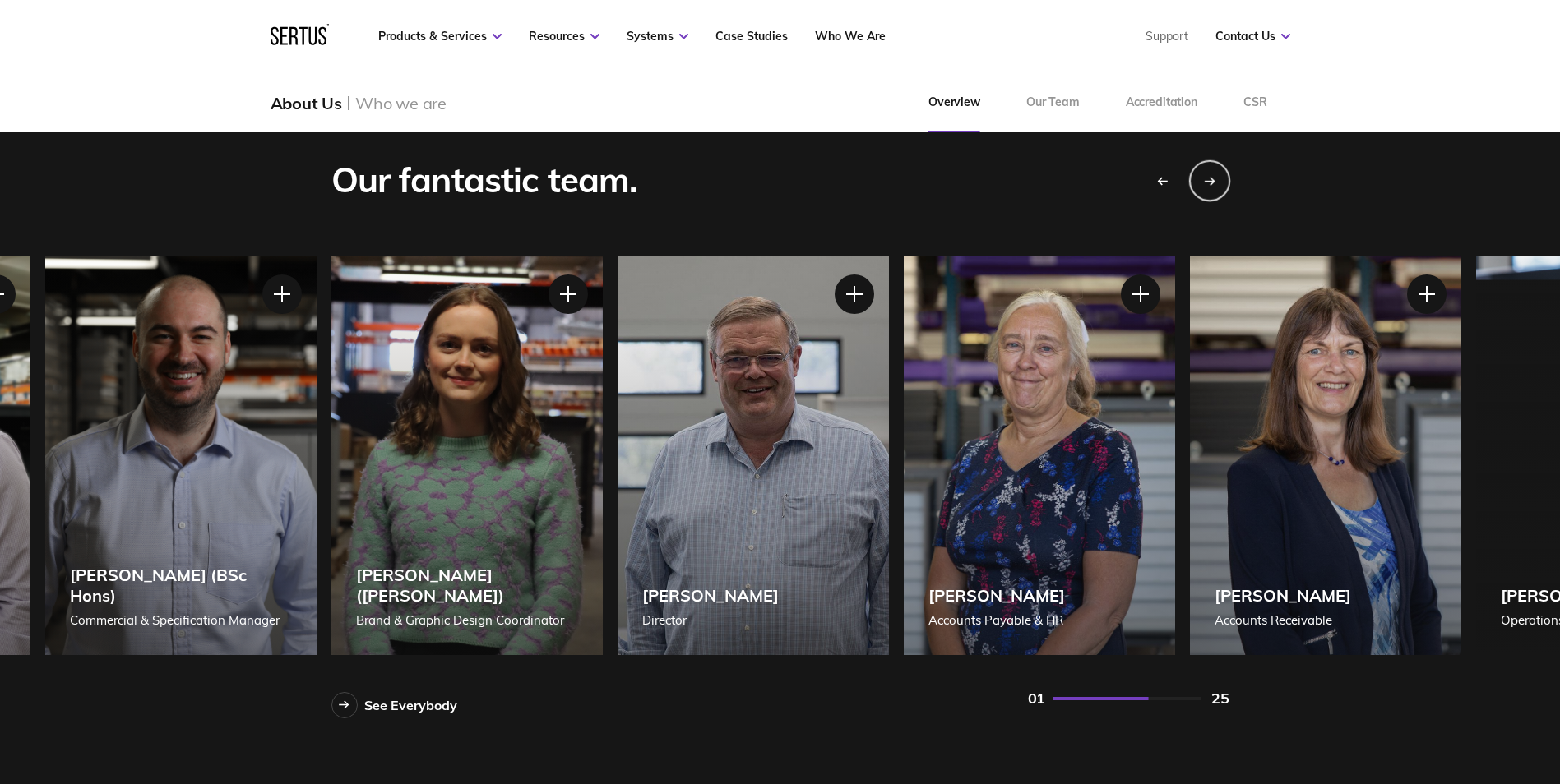
click at [1219, 187] on div "Next slide" at bounding box center [1208, 179] width 41 height 41
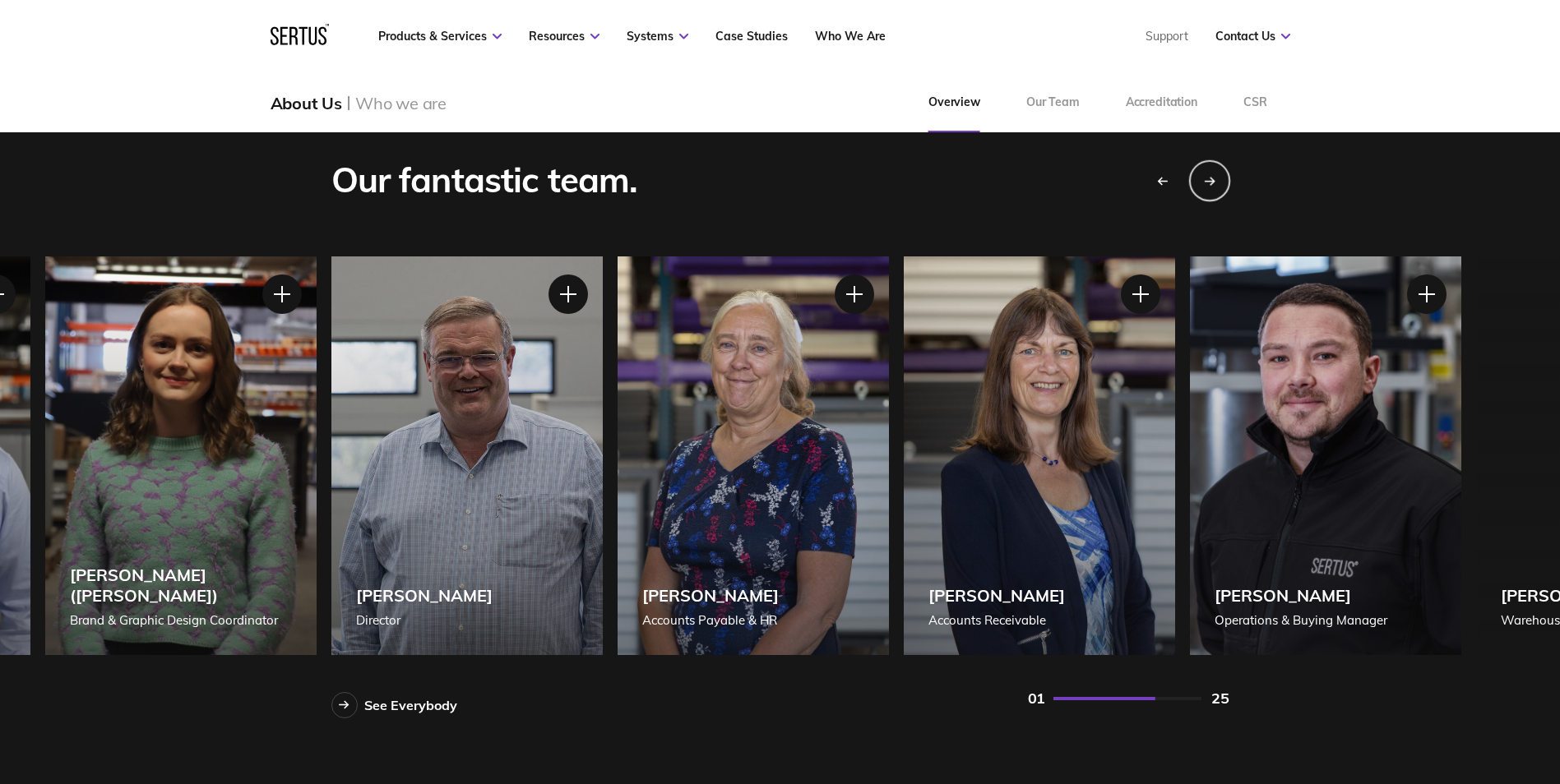
click at [1219, 187] on div "Next slide" at bounding box center [1208, 179] width 41 height 41
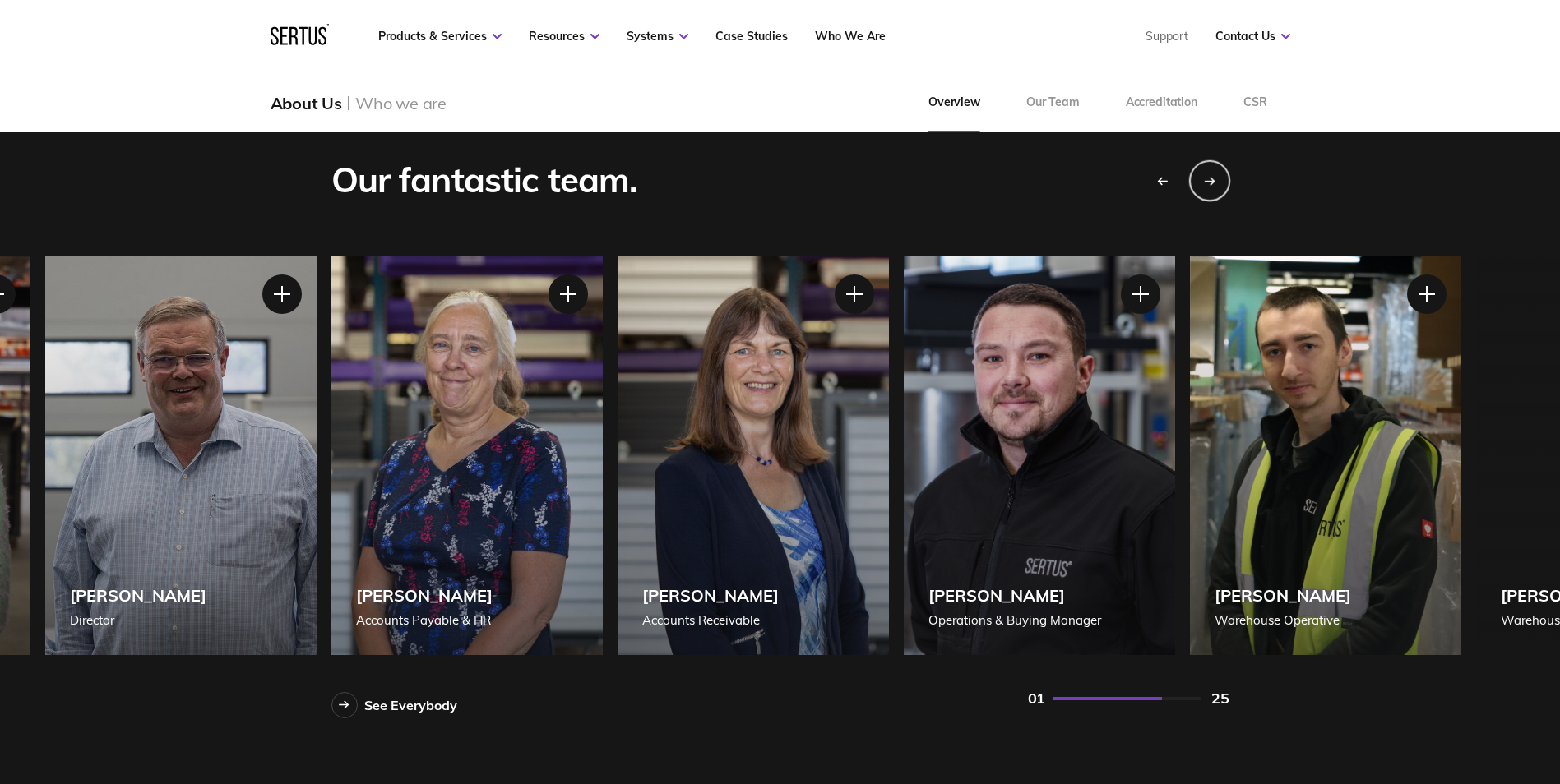
click at [1219, 187] on div "Next slide" at bounding box center [1208, 179] width 41 height 41
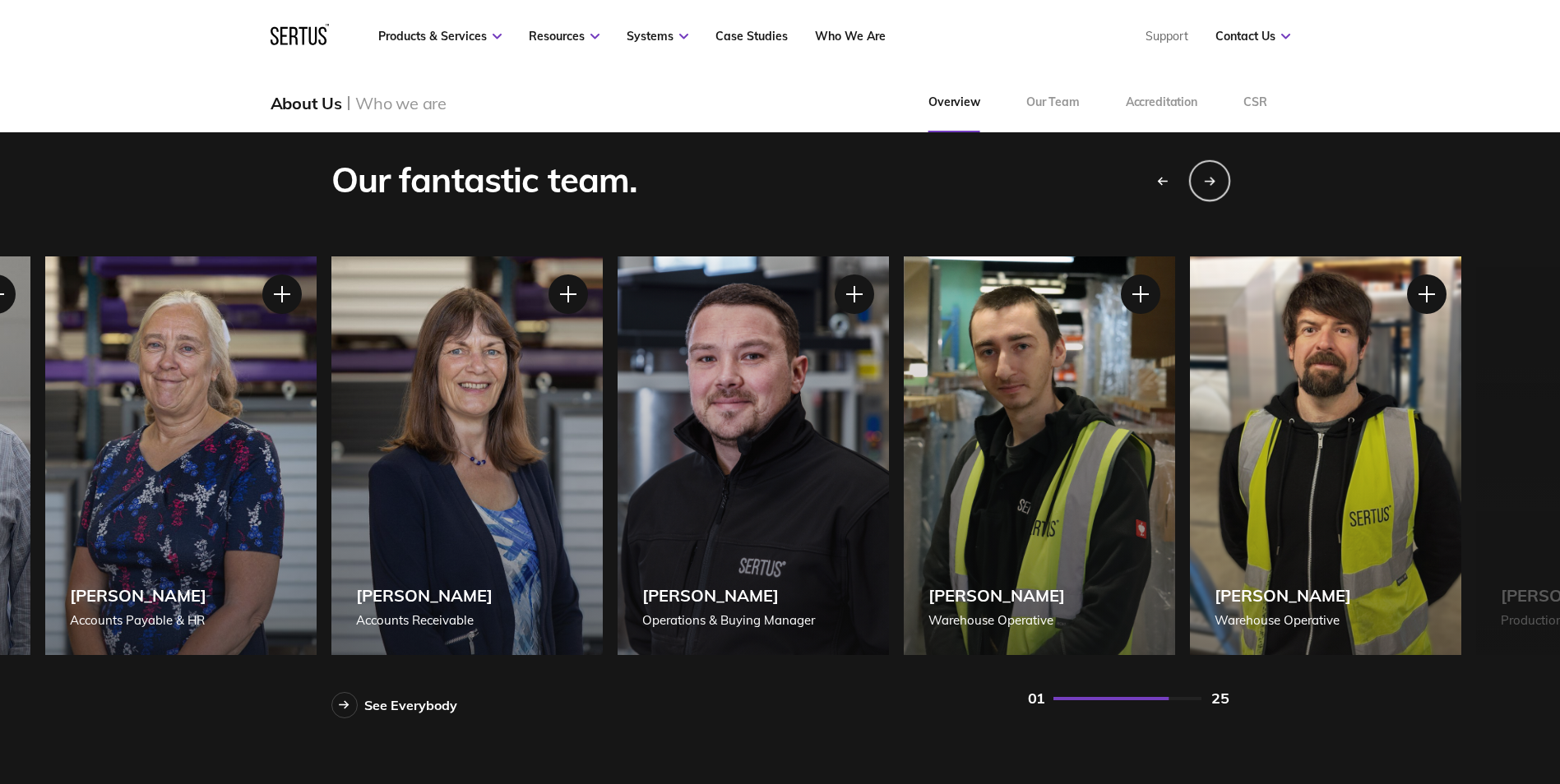
click at [1219, 187] on div "Next slide" at bounding box center [1208, 179] width 41 height 41
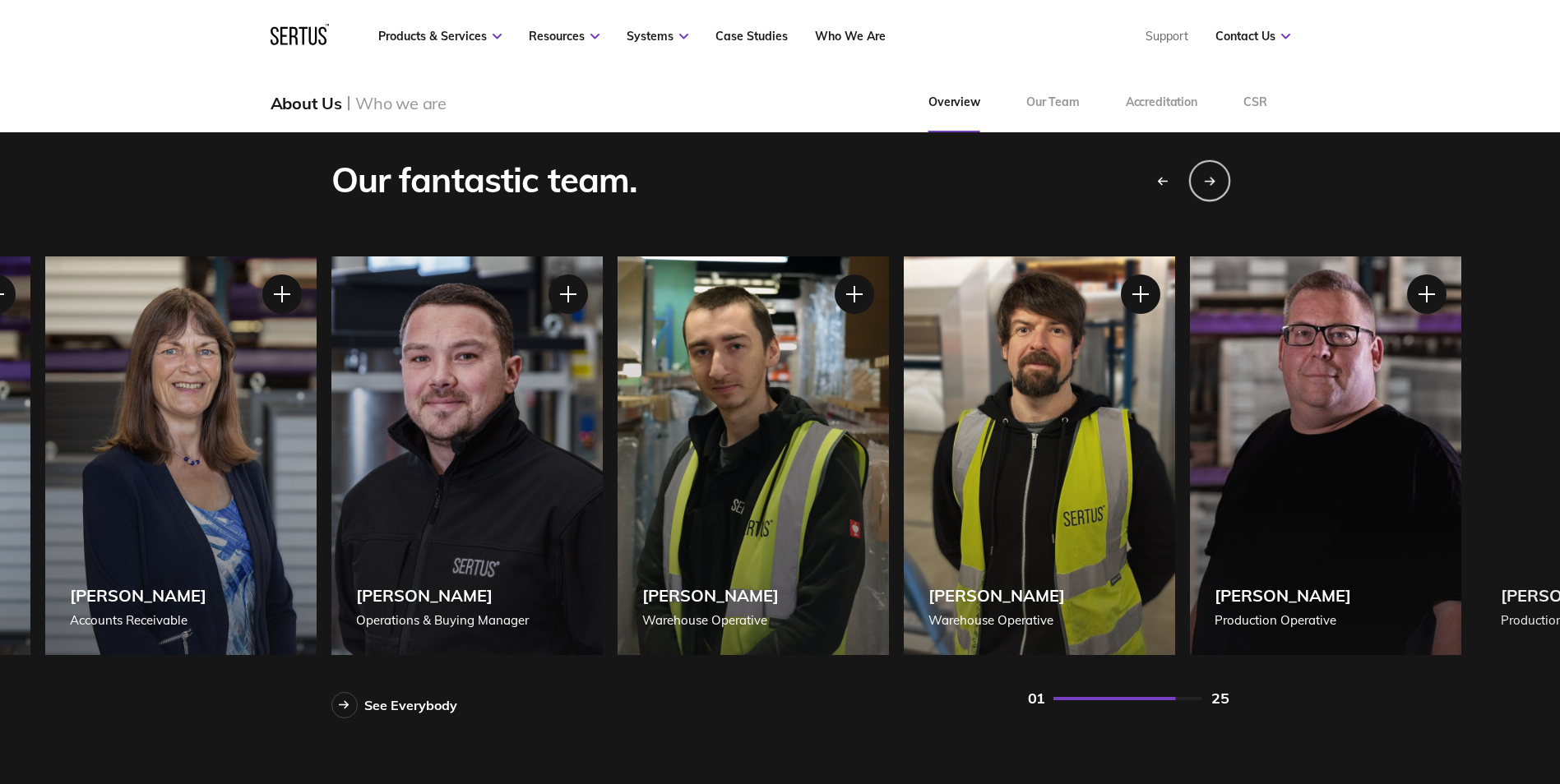
click at [1219, 186] on div "Next slide" at bounding box center [1208, 179] width 41 height 41
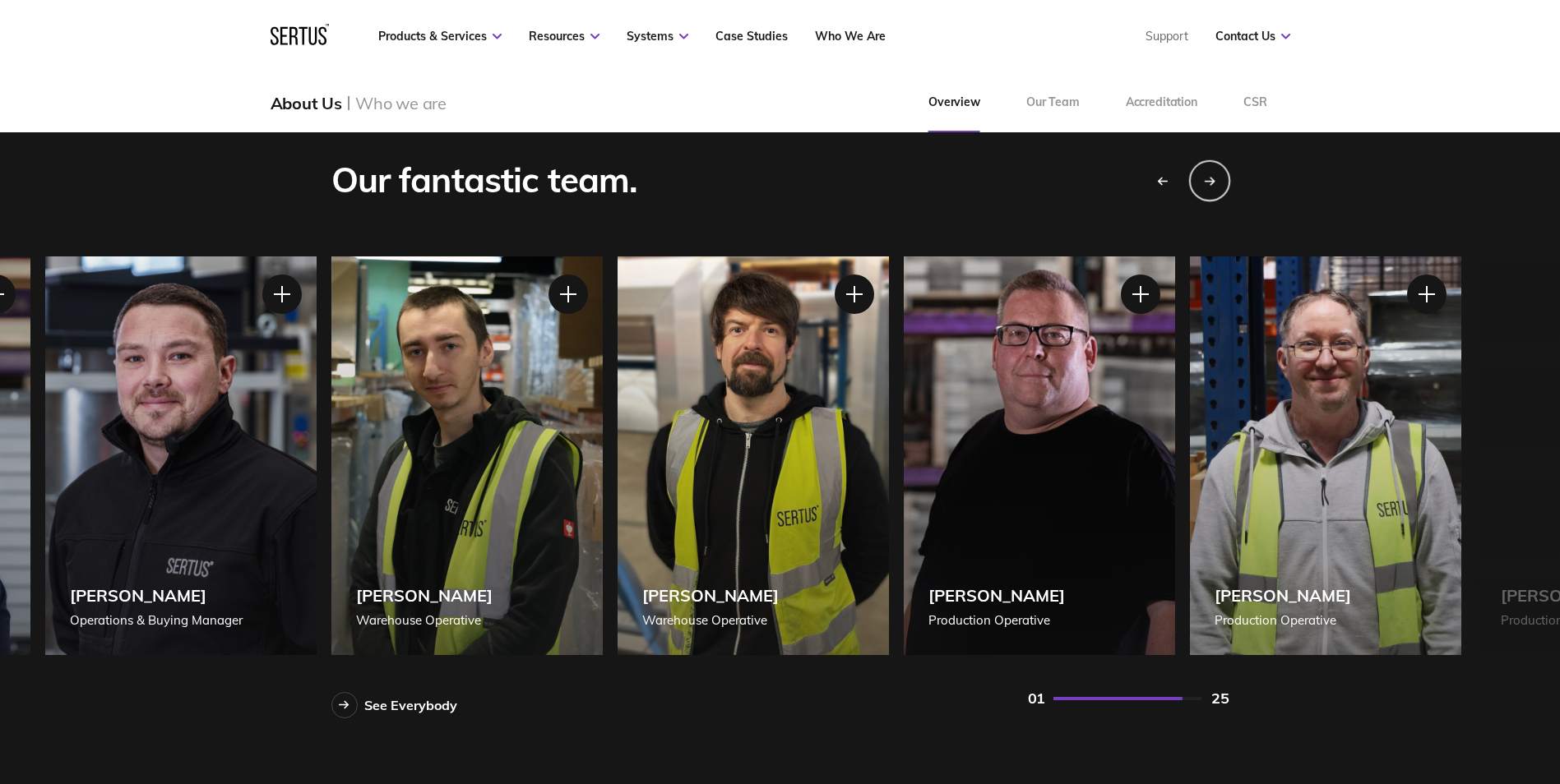
click at [1219, 186] on div "Next slide" at bounding box center [1208, 179] width 41 height 41
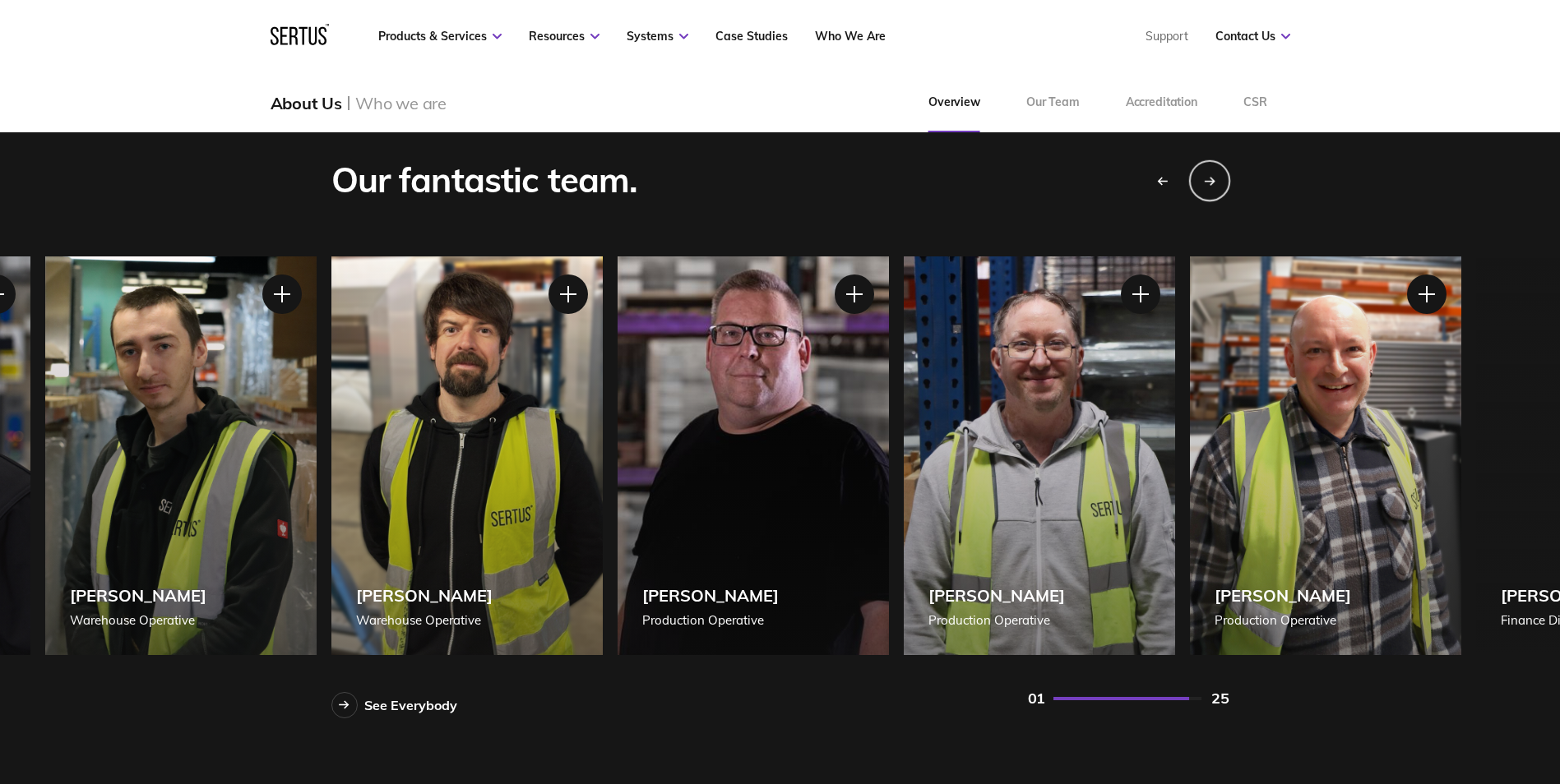
click at [1219, 186] on div "Next slide" at bounding box center [1208, 179] width 41 height 41
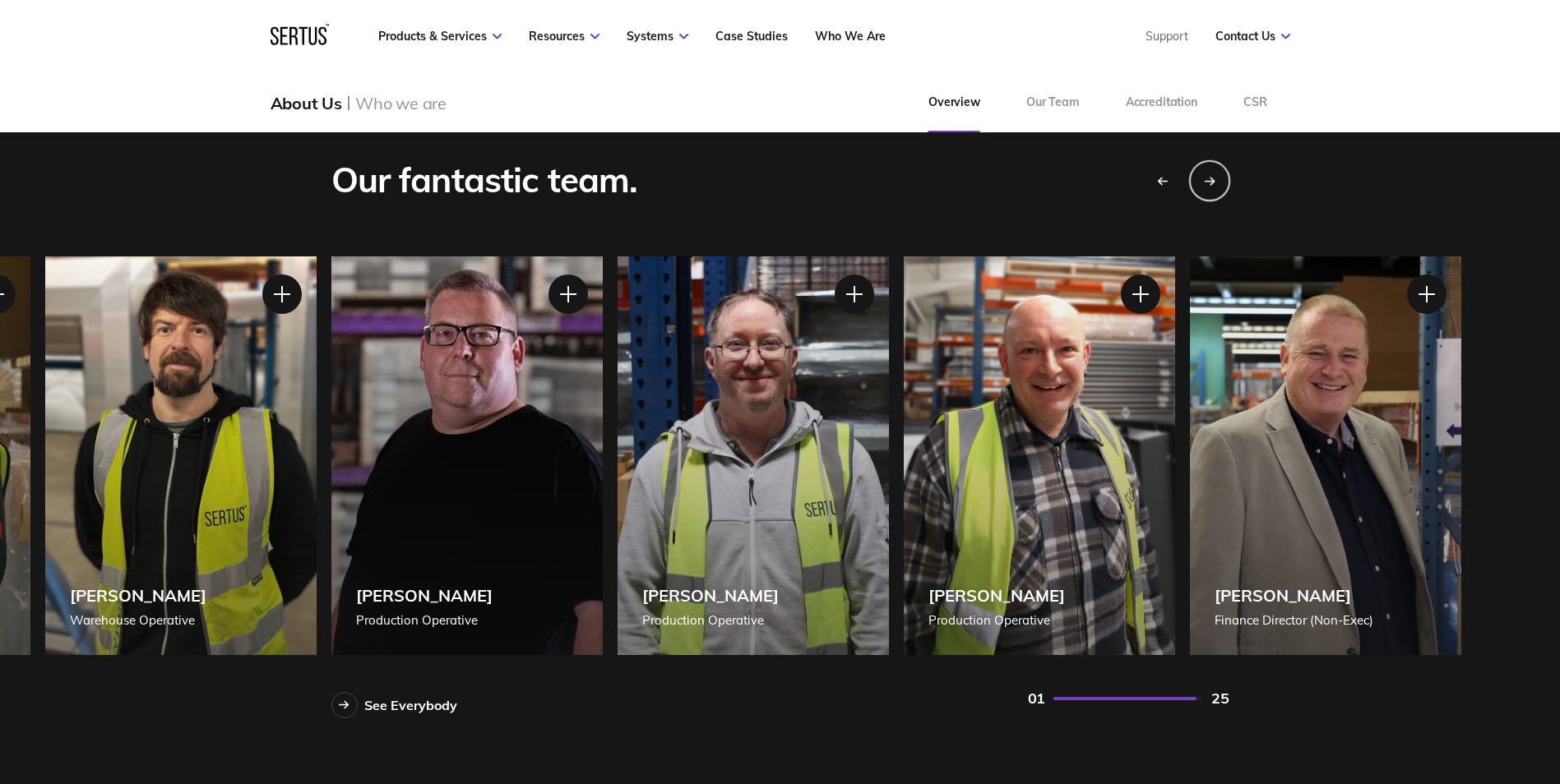
click at [1219, 186] on div "Next slide" at bounding box center [1208, 179] width 41 height 41
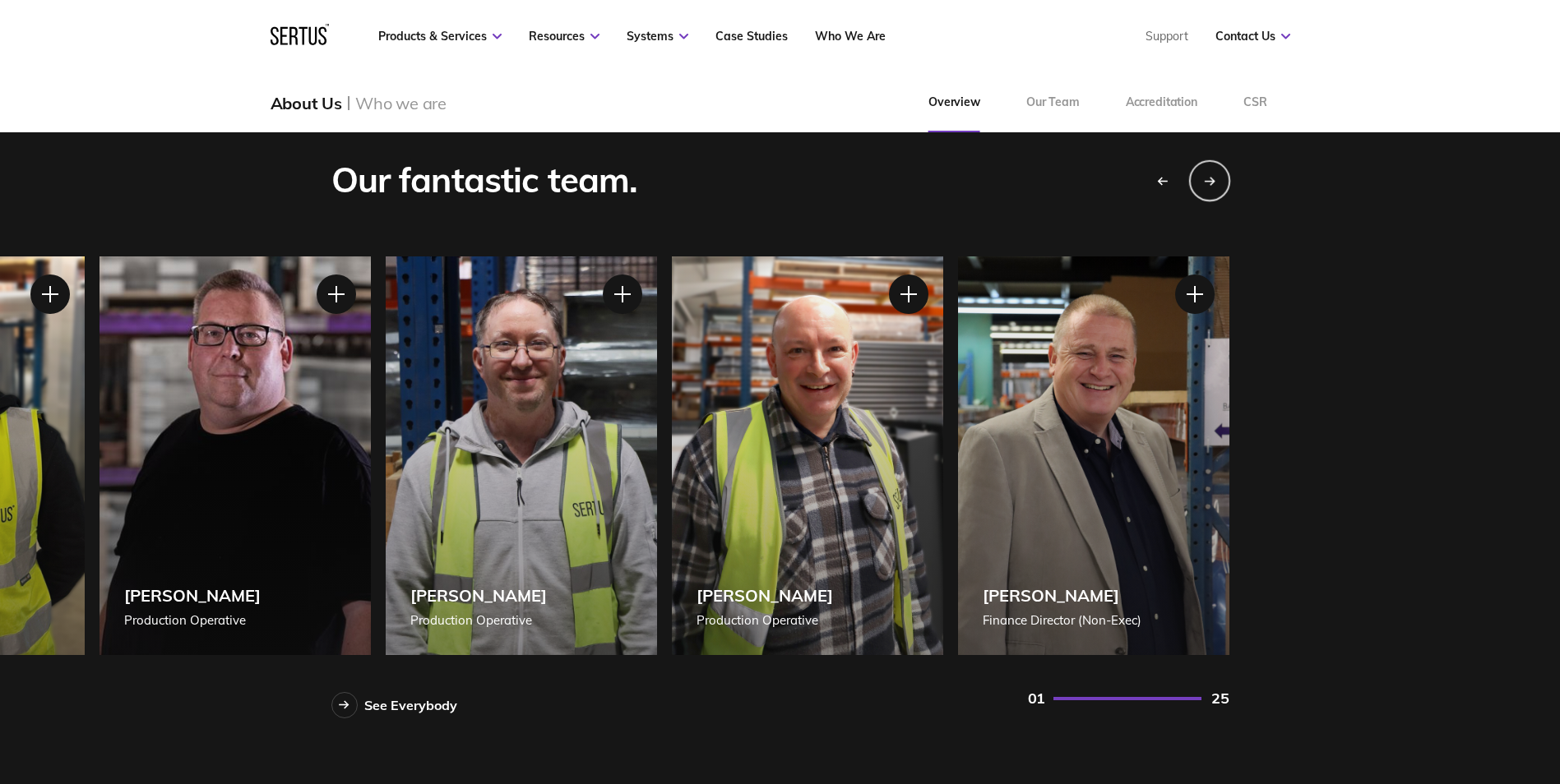
click at [1219, 186] on div "Next slide" at bounding box center [1208, 179] width 41 height 41
click at [381, 704] on div "See Everybody" at bounding box center [411, 705] width 93 height 16
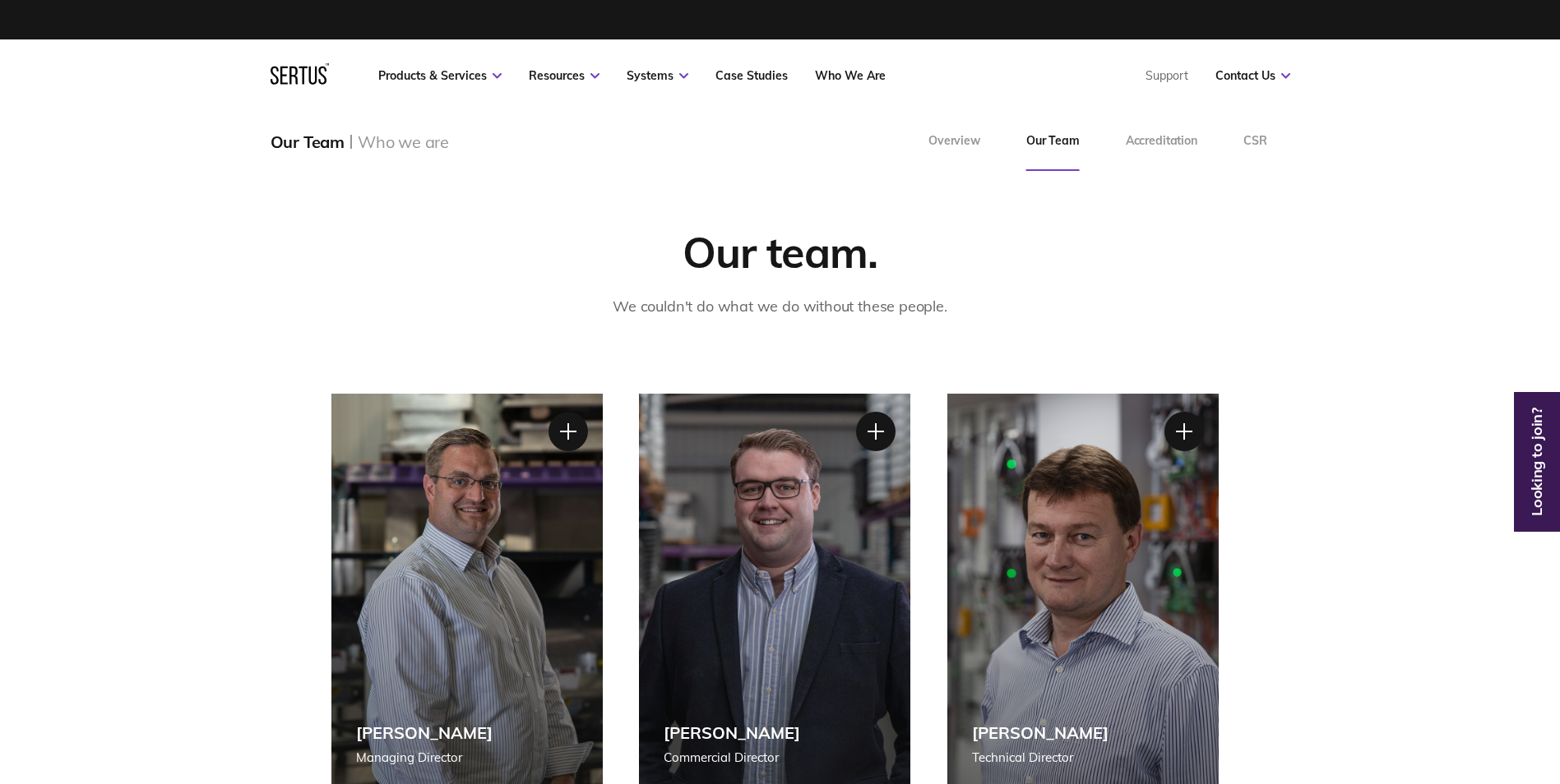
click at [314, 75] on icon at bounding box center [299, 73] width 58 height 21
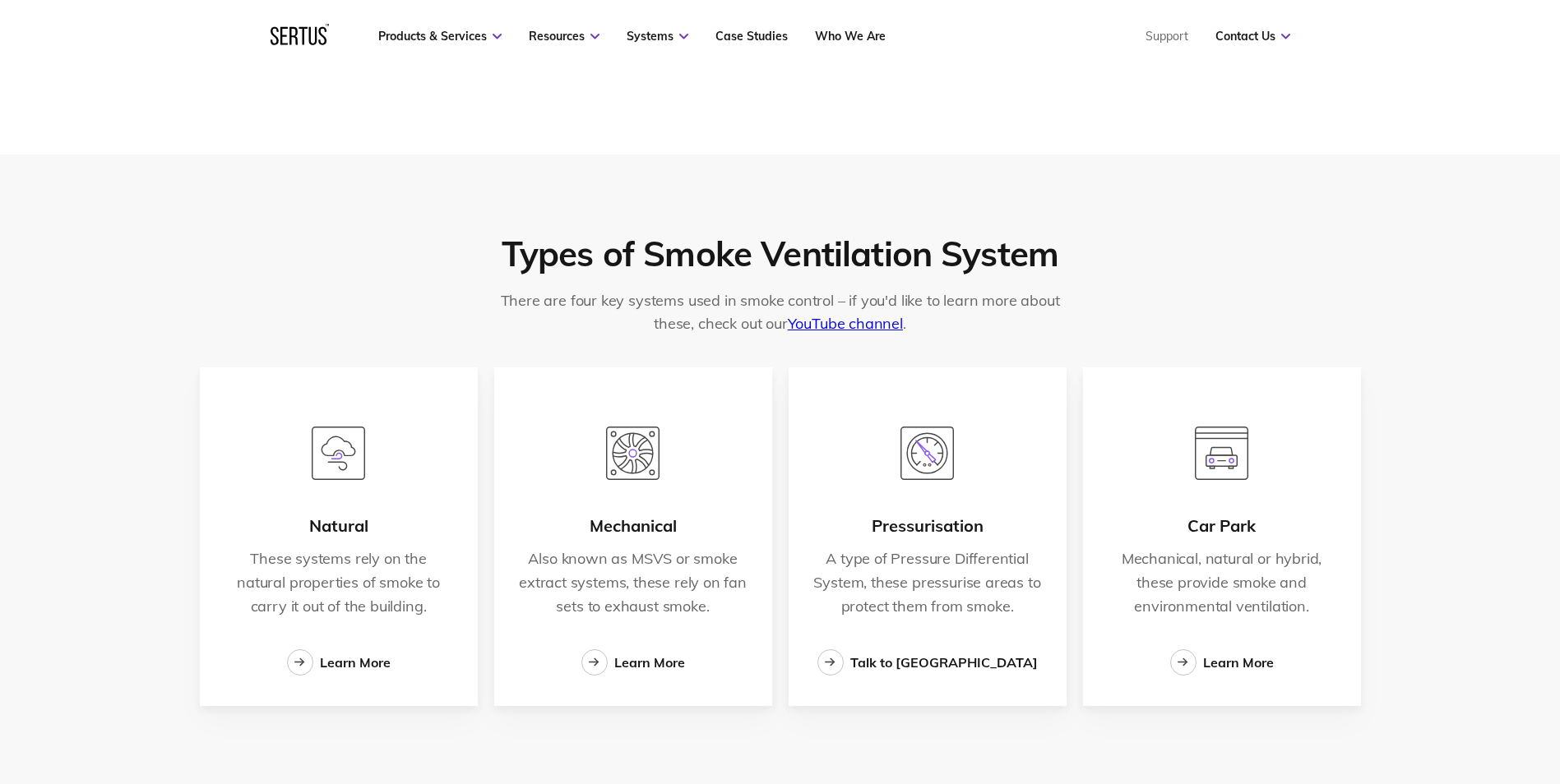
scroll to position [2548, 0]
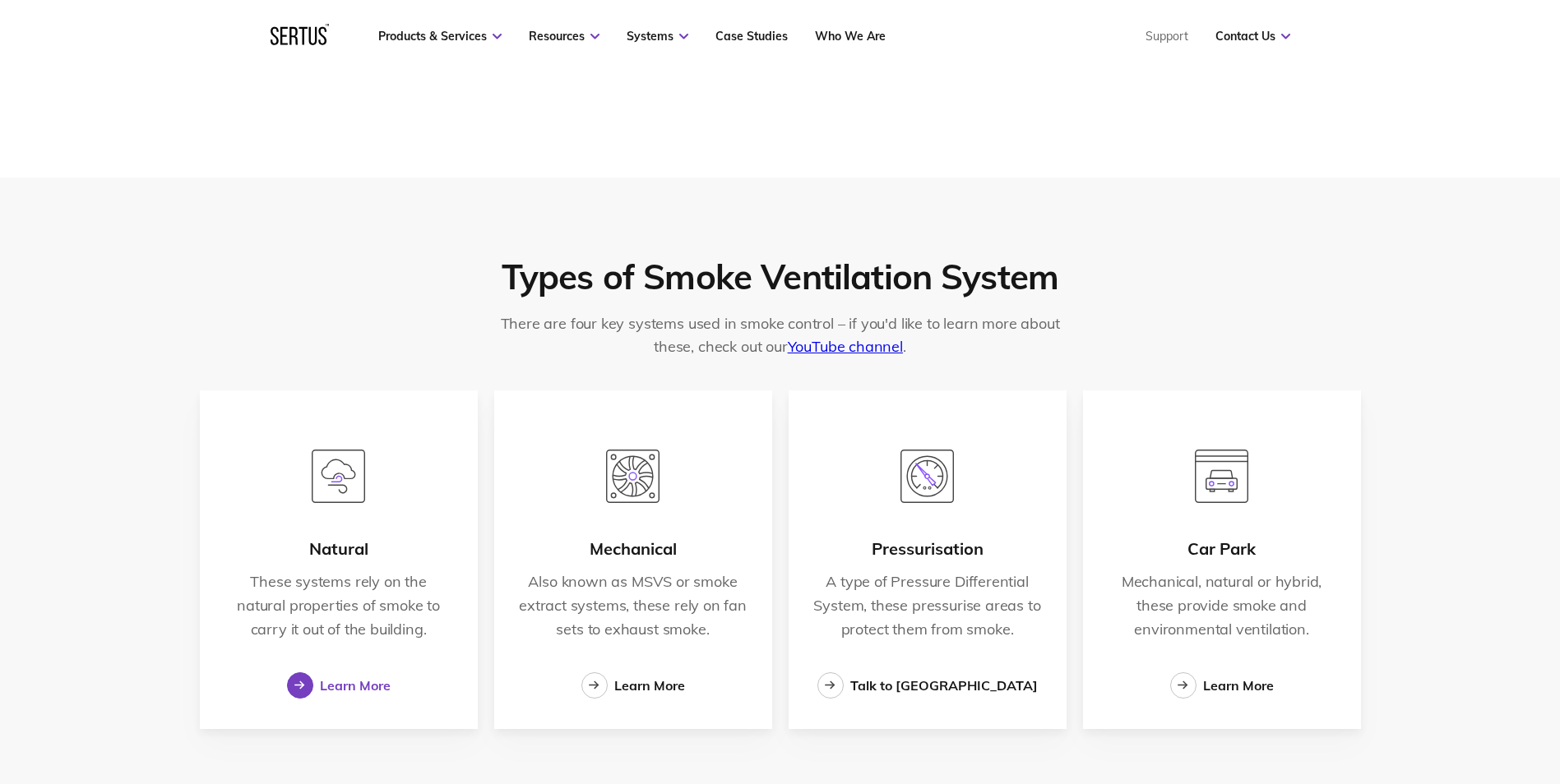
click at [366, 687] on div "Learn More" at bounding box center [355, 685] width 71 height 16
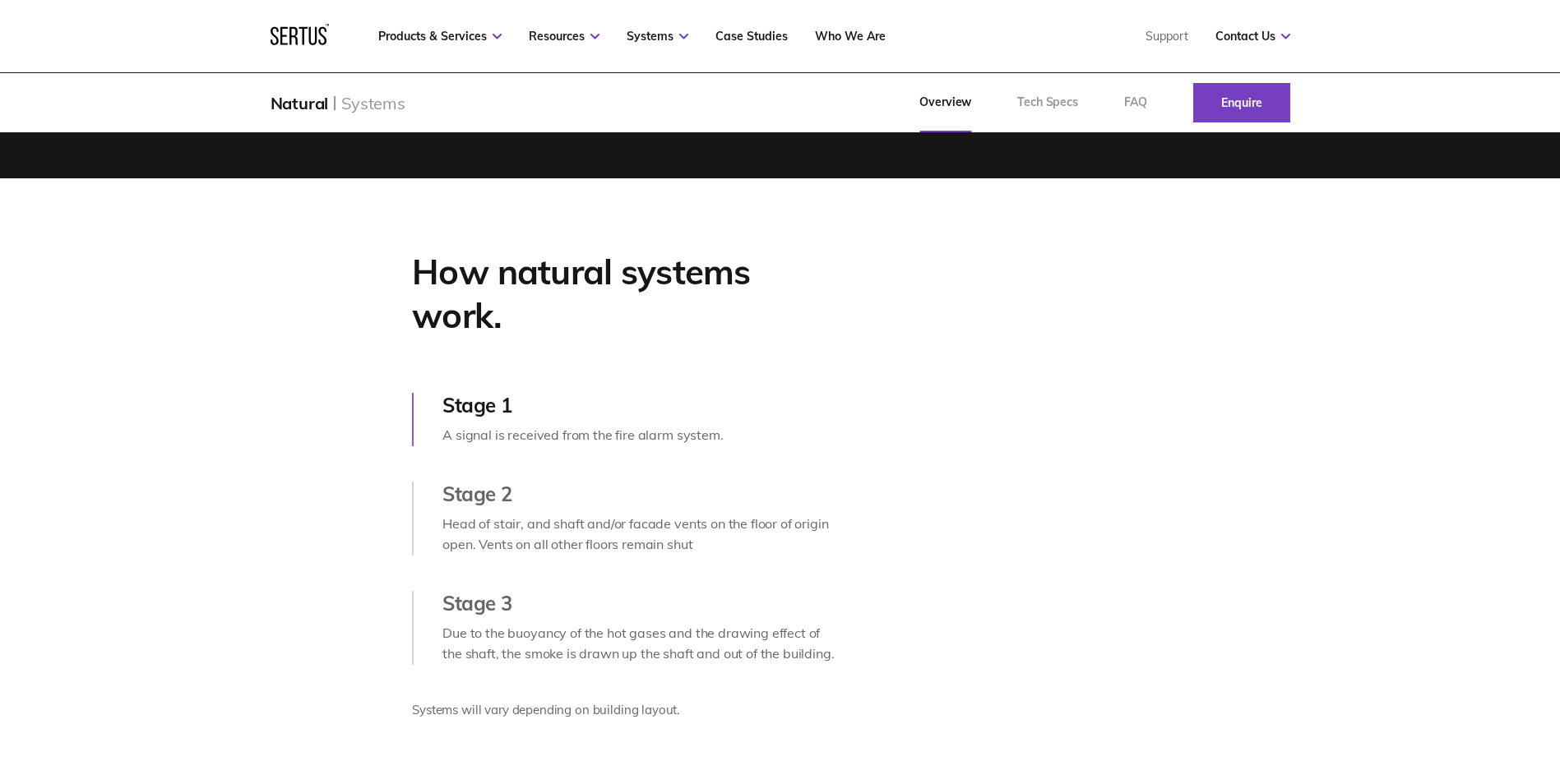
scroll to position [822, 0]
